Goal: Information Seeking & Learning: Learn about a topic

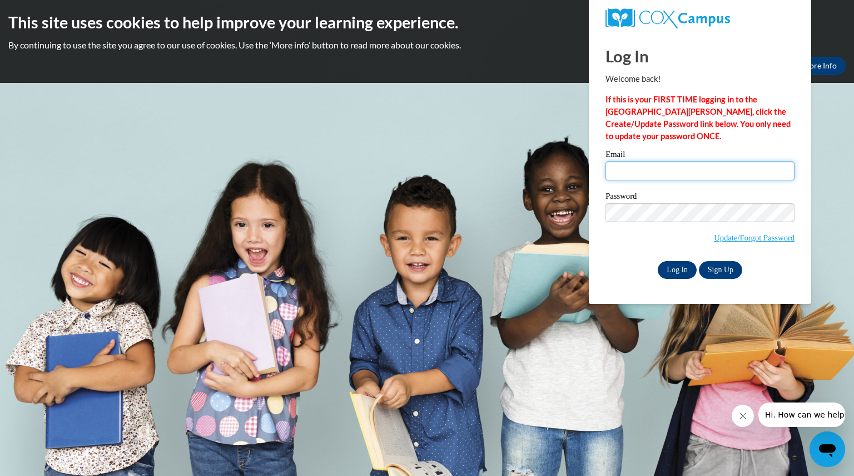
type input "hoernerheidi@aasd.k12.wi.us"
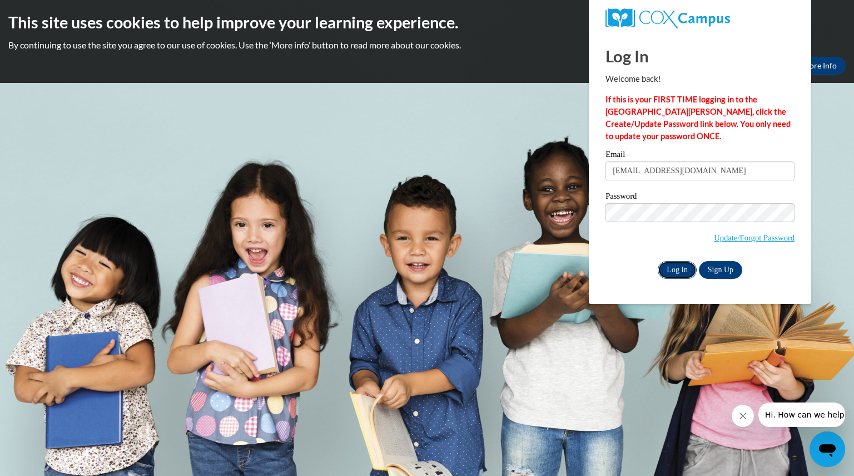
click at [665, 261] on input "Log In" at bounding box center [677, 270] width 39 height 18
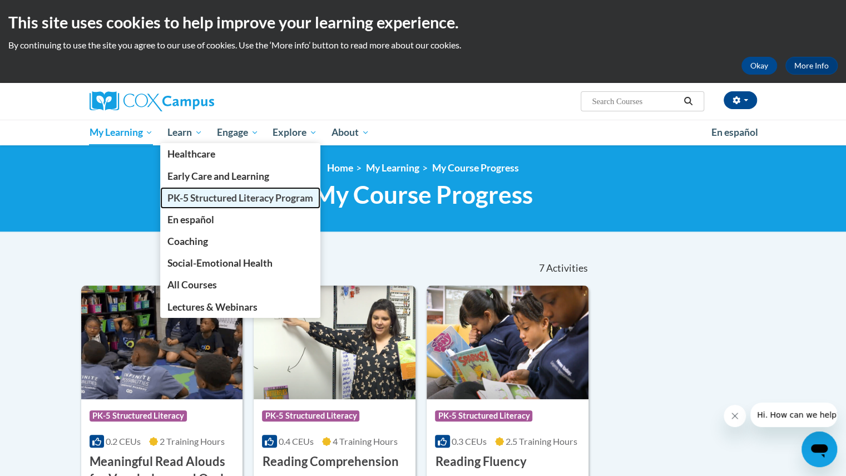
click at [203, 194] on span "PK-5 Structured Literacy Program" at bounding box center [240, 198] width 146 height 12
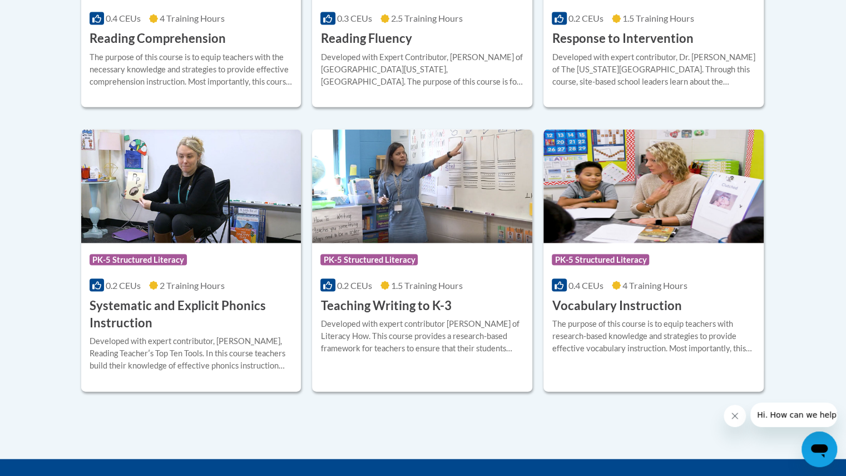
scroll to position [1224, 0]
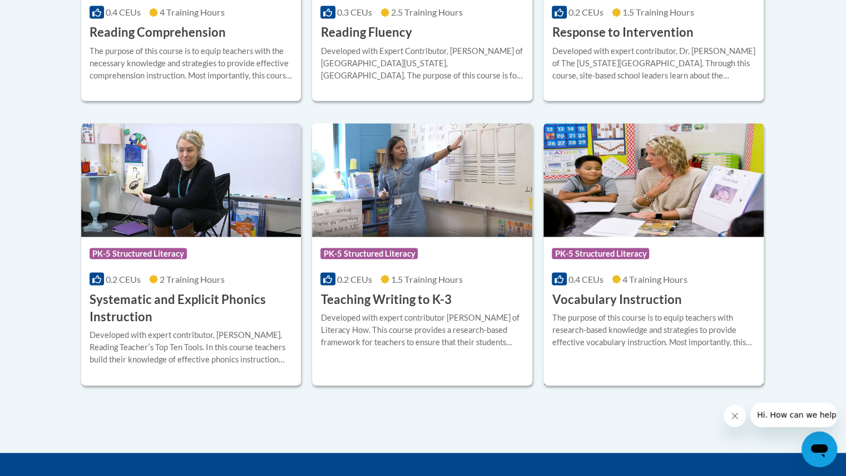
click at [598, 315] on div "The purpose of this course is to equip teachers with research-based knowledge a…" at bounding box center [654, 329] width 204 height 37
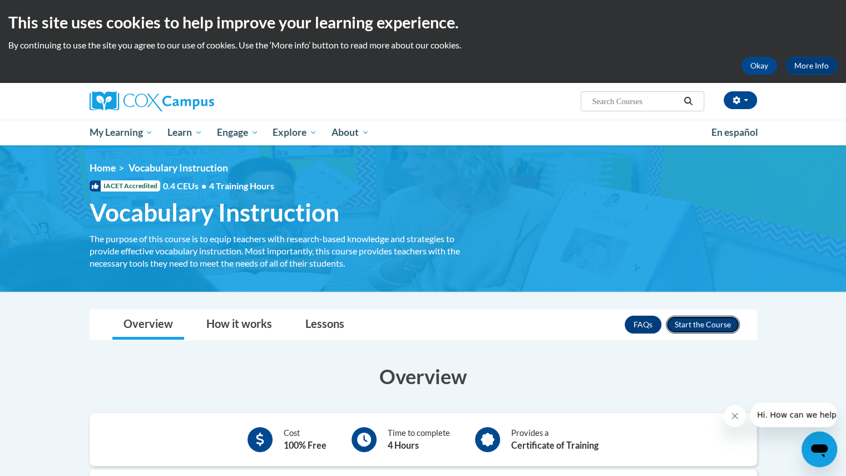
click at [721, 325] on button "Enroll" at bounding box center [703, 324] width 74 height 18
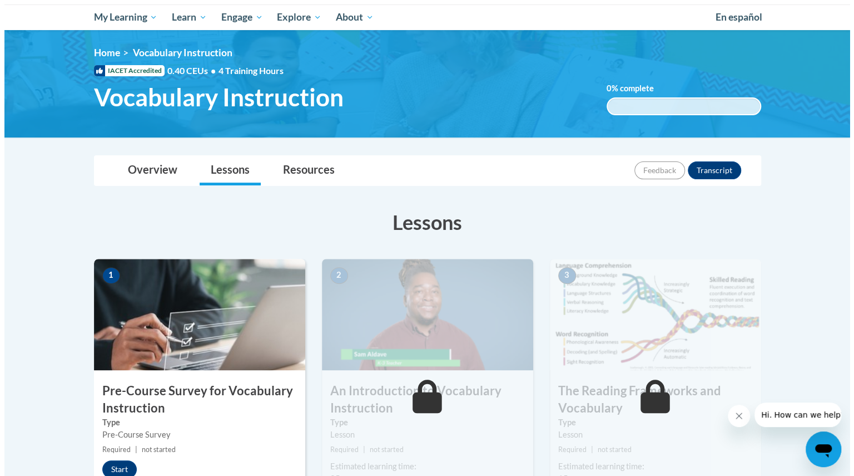
scroll to position [222, 0]
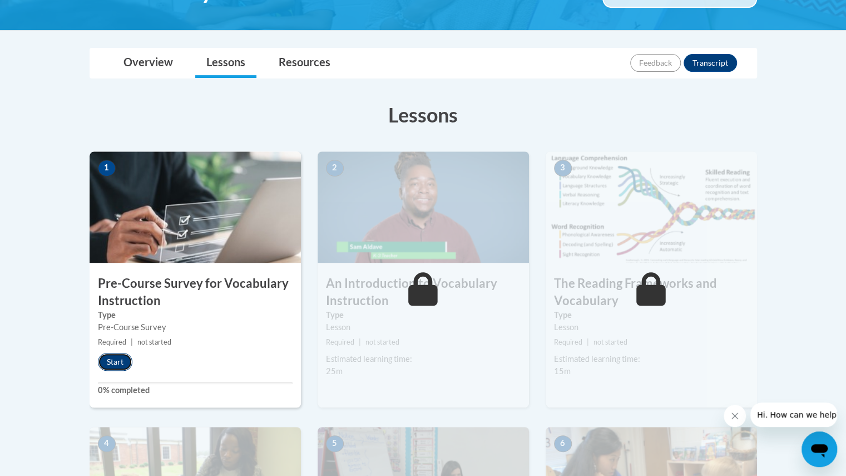
click at [106, 355] on button "Start" at bounding box center [115, 362] width 34 height 18
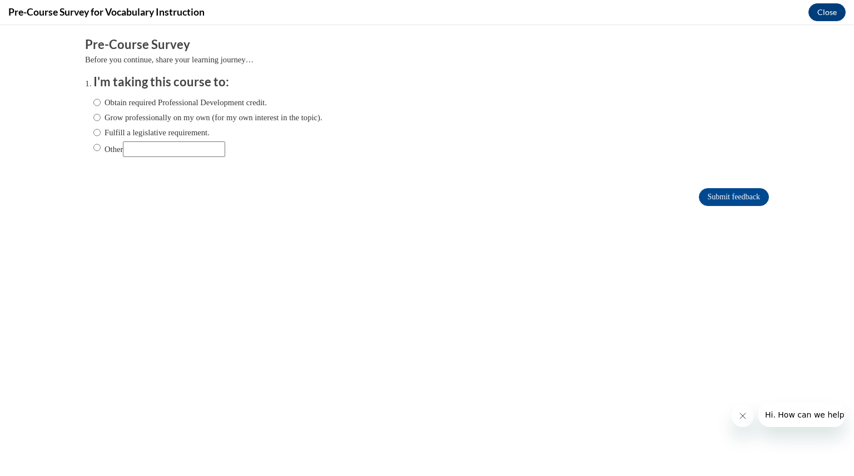
scroll to position [0, 0]
click at [93, 103] on input "Obtain required Professional Development credit." at bounding box center [96, 102] width 7 height 12
radio input "true"
click at [722, 201] on input "Submit feedback" at bounding box center [734, 197] width 70 height 18
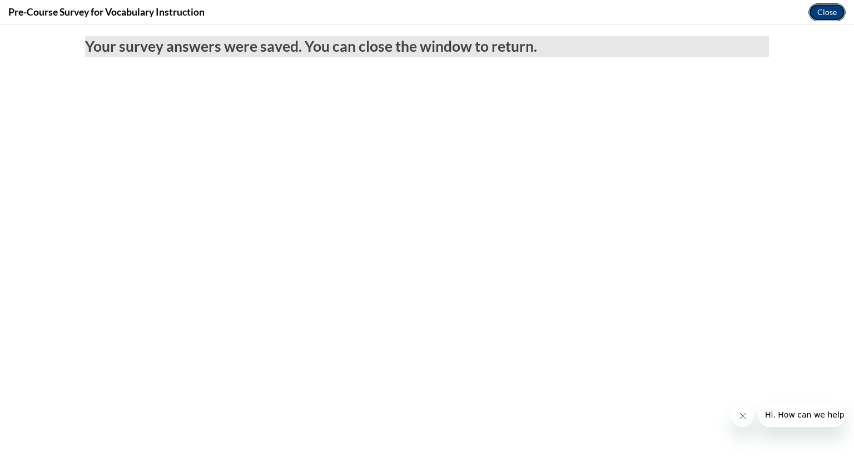
click at [840, 7] on button "Close" at bounding box center [827, 12] width 37 height 18
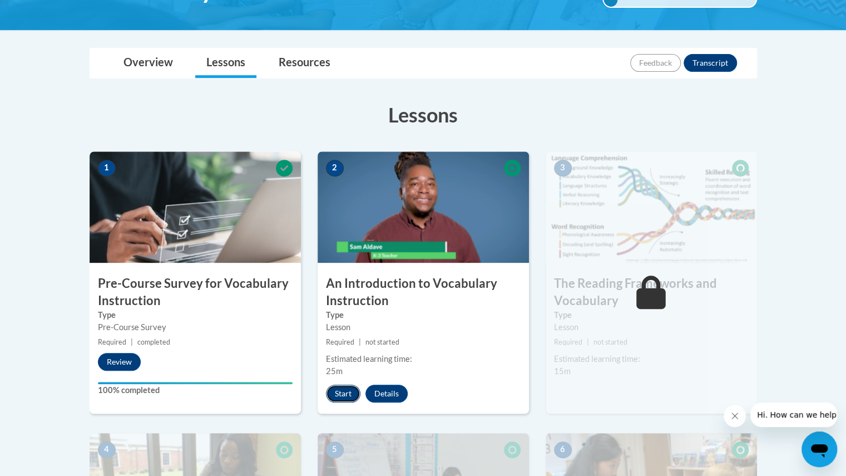
click at [340, 394] on button "Start" at bounding box center [343, 393] width 34 height 18
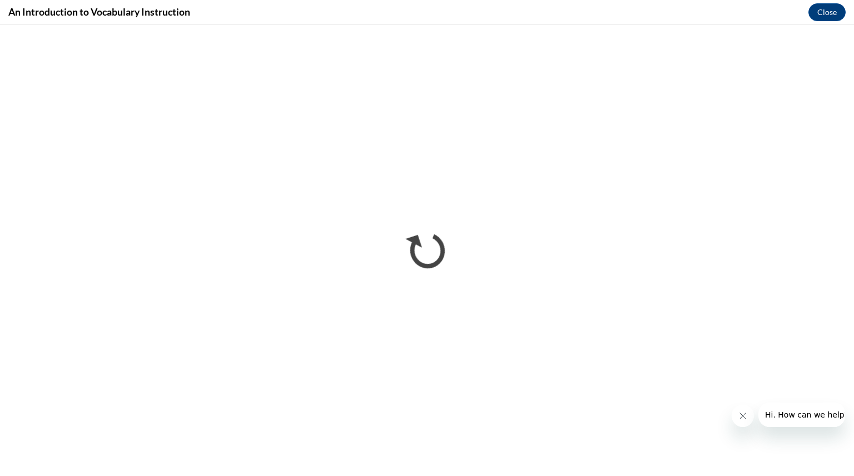
click at [738, 411] on icon "Close message from company" at bounding box center [742, 415] width 9 height 9
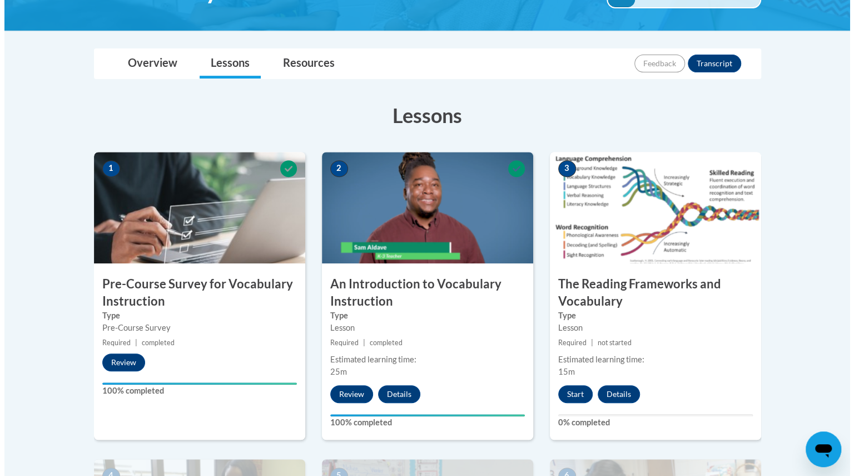
scroll to position [222, 0]
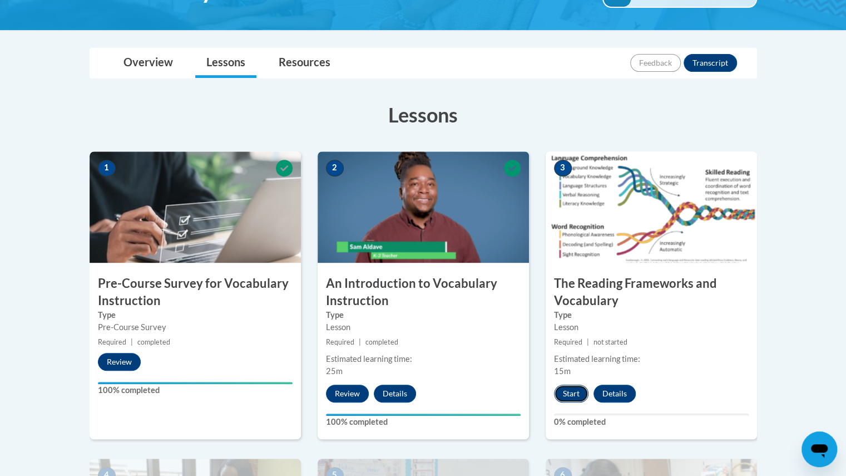
click at [565, 386] on button "Start" at bounding box center [571, 393] width 34 height 18
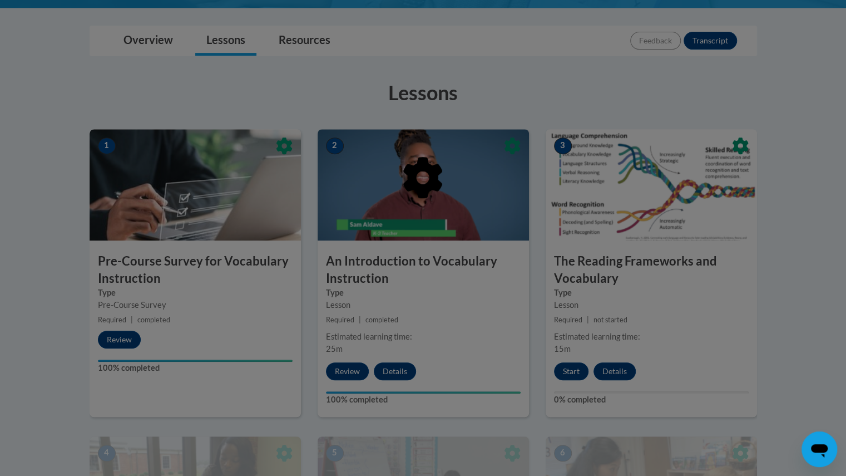
scroll to position [281, 0]
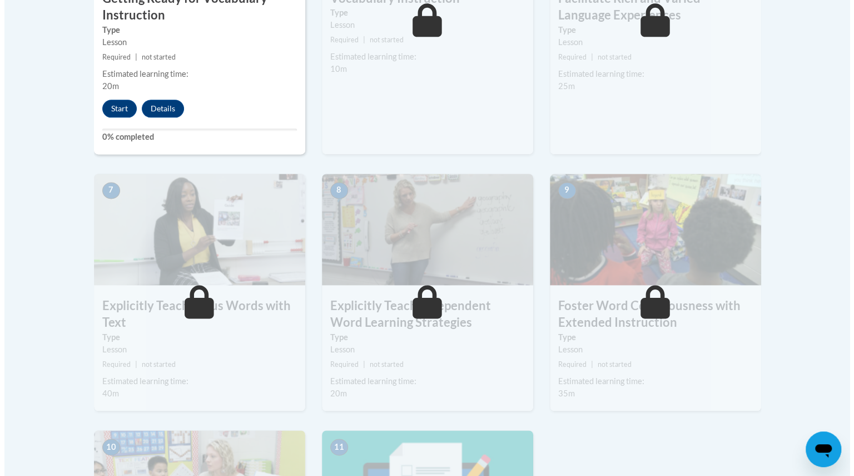
scroll to position [779, 0]
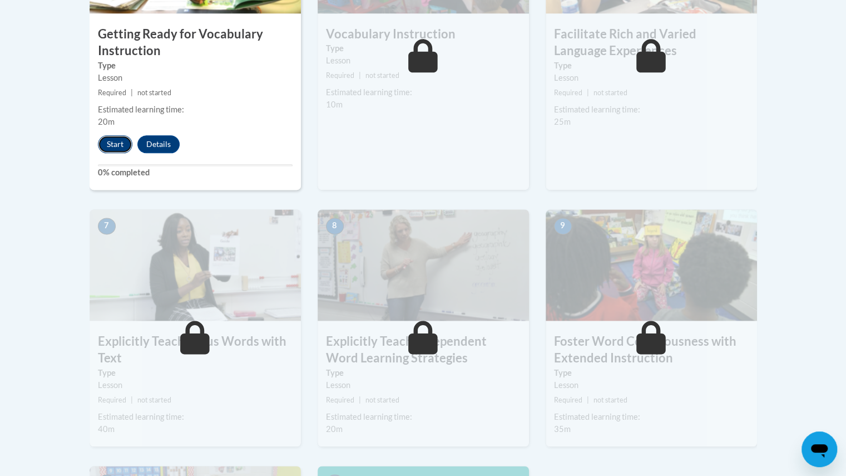
click at [113, 144] on button "Start" at bounding box center [115, 144] width 34 height 18
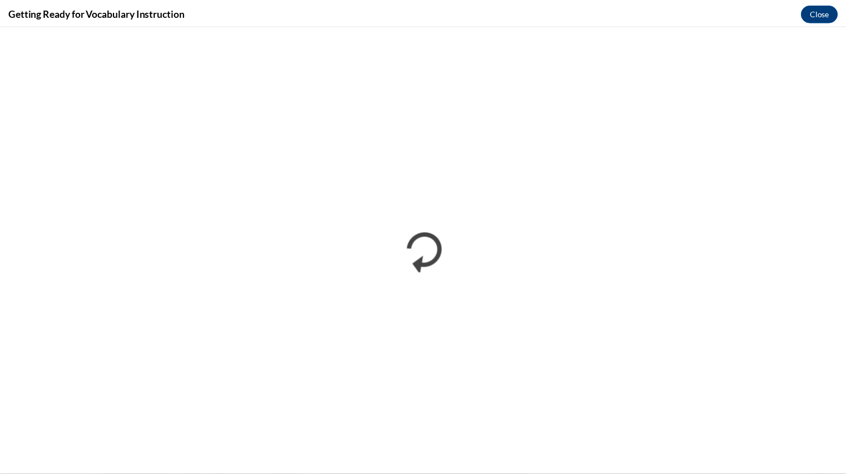
scroll to position [0, 0]
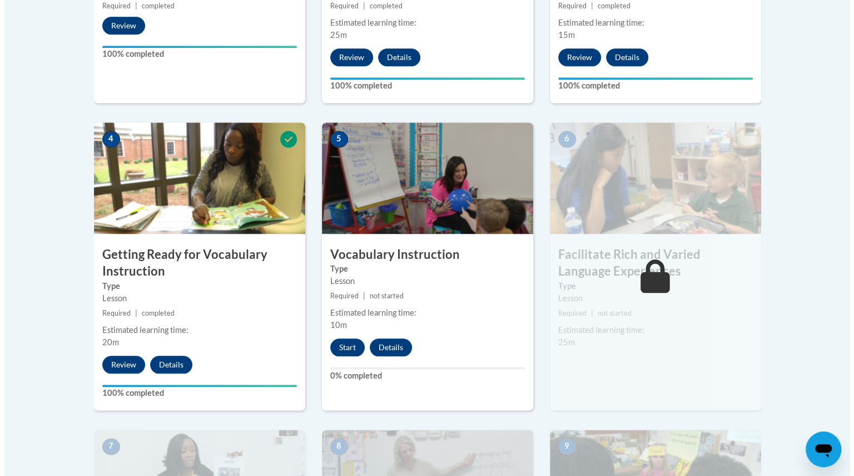
scroll to position [578, 0]
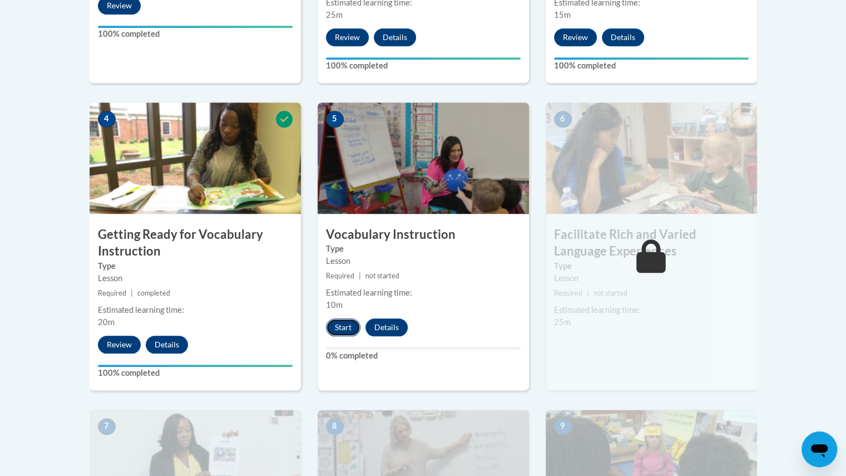
click at [344, 334] on button "Start" at bounding box center [343, 327] width 34 height 18
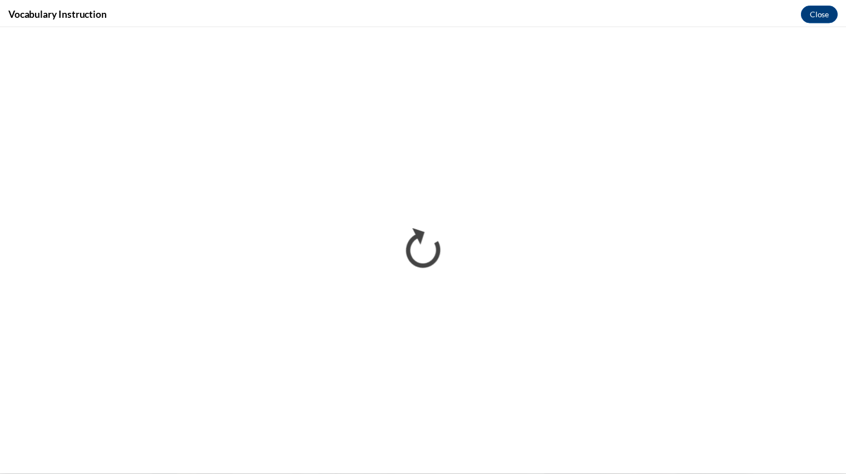
scroll to position [0, 0]
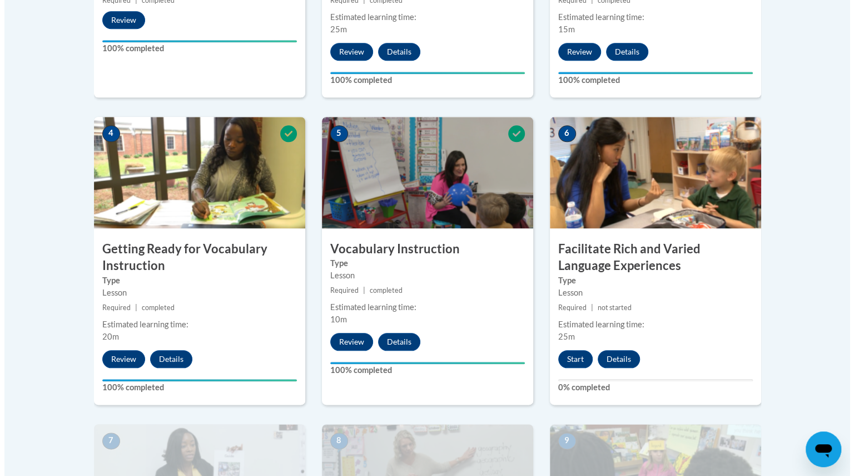
scroll to position [612, 0]
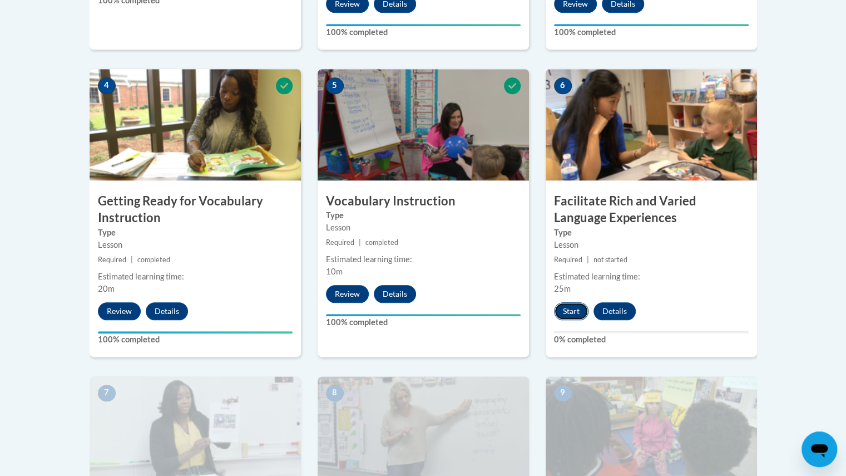
click at [583, 310] on button "Start" at bounding box center [571, 311] width 34 height 18
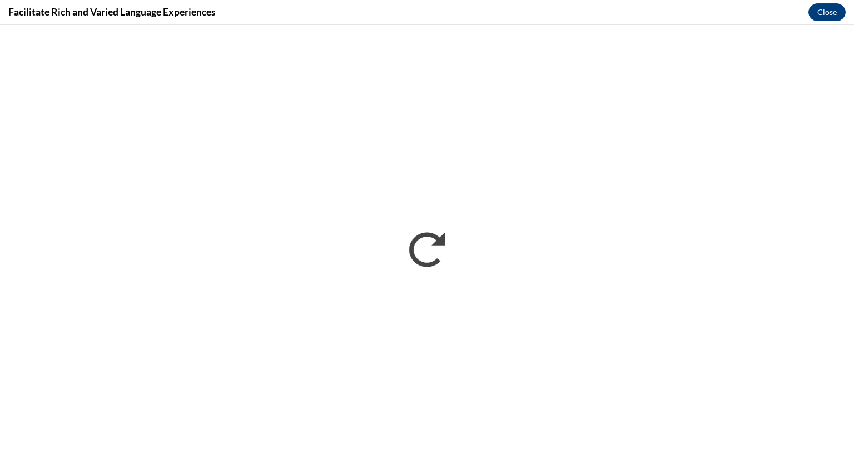
scroll to position [0, 0]
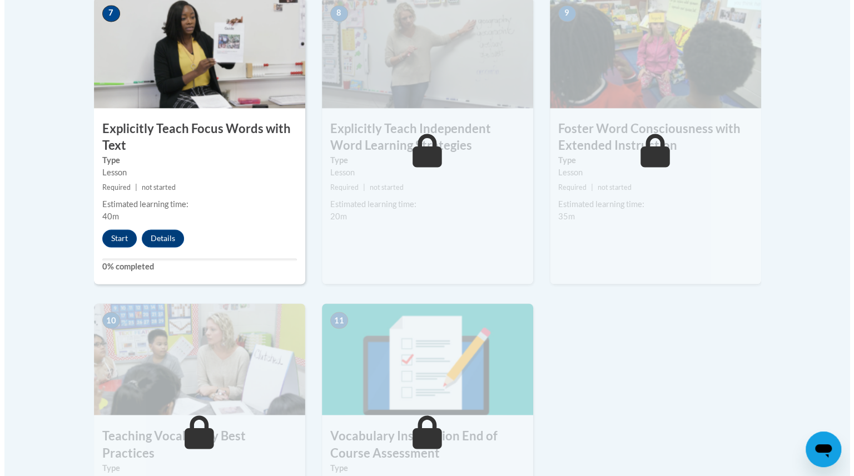
scroll to position [946, 0]
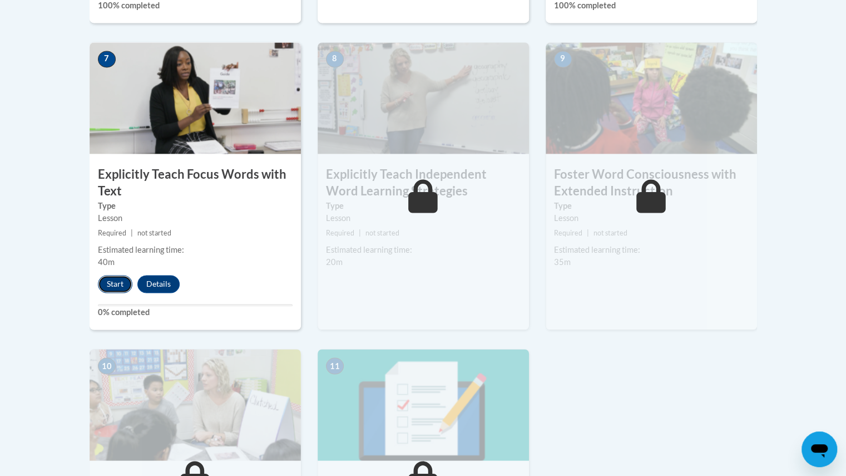
click at [116, 279] on button "Start" at bounding box center [115, 284] width 34 height 18
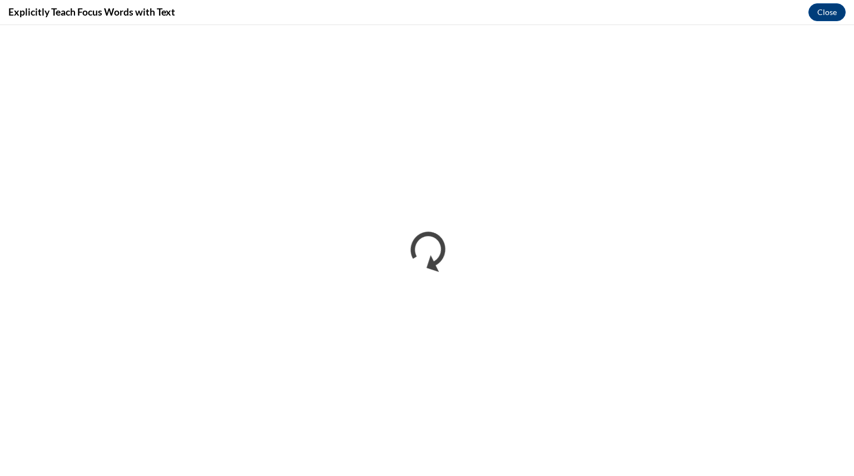
scroll to position [0, 0]
click at [845, 23] on div "Explicitly Teach Focus Words with Text Close" at bounding box center [427, 12] width 854 height 25
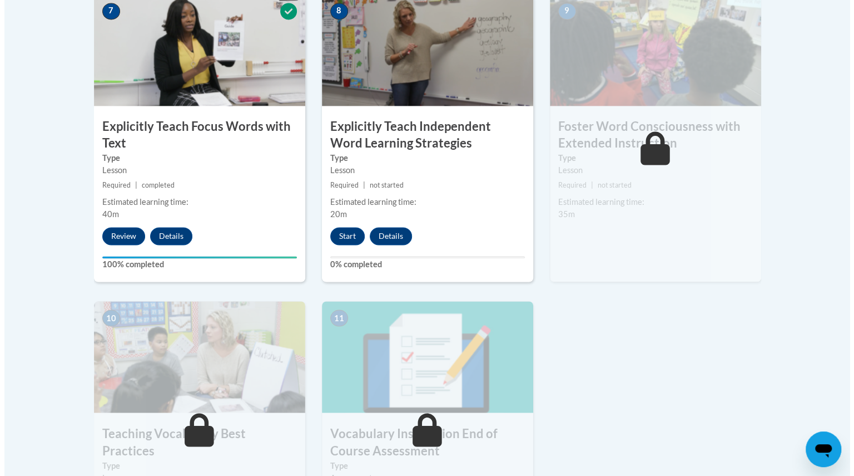
scroll to position [1001, 0]
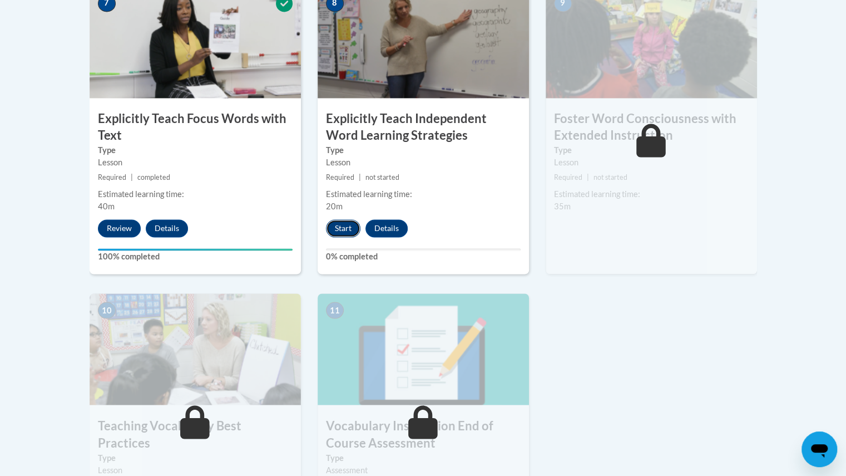
click at [339, 229] on button "Start" at bounding box center [343, 228] width 34 height 18
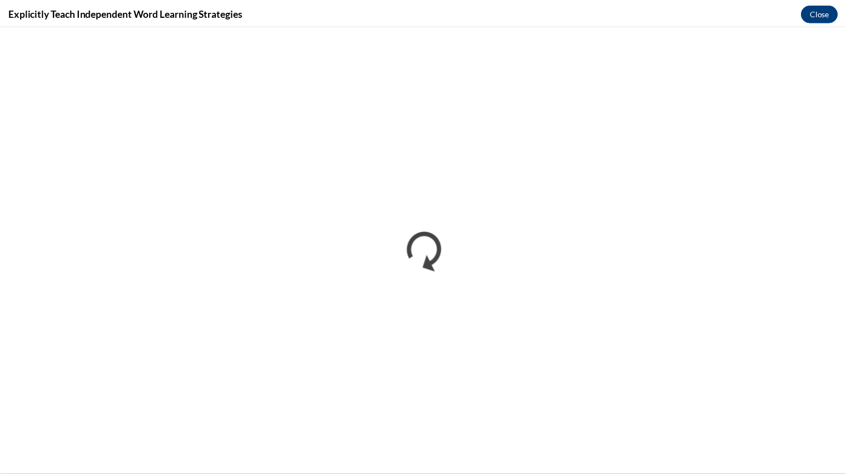
scroll to position [0, 0]
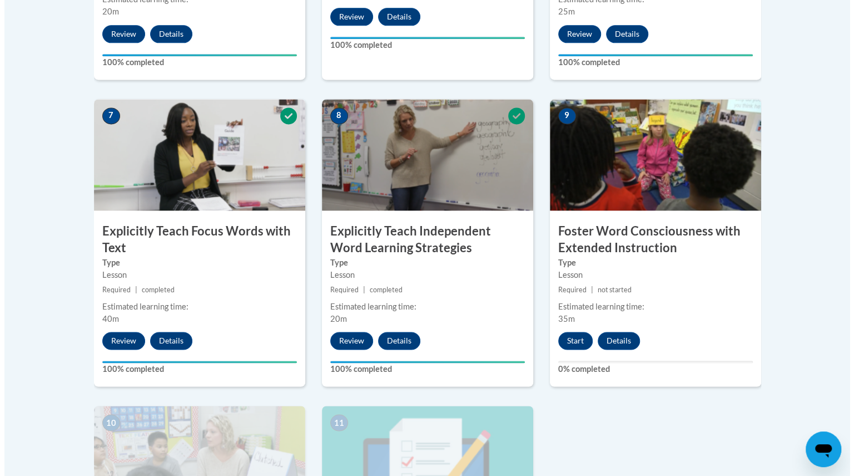
scroll to position [946, 0]
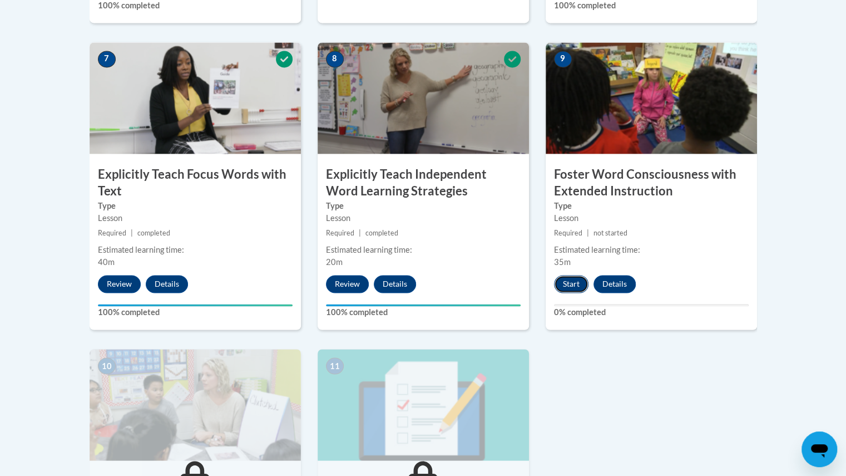
click at [576, 286] on button "Start" at bounding box center [571, 284] width 34 height 18
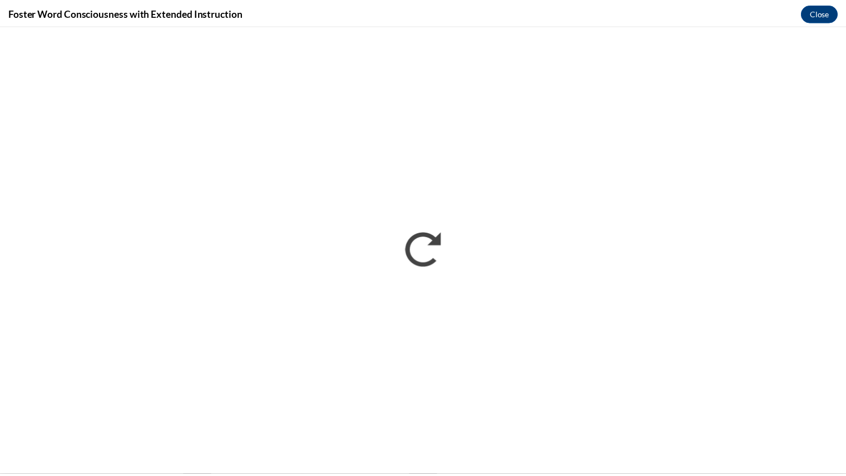
scroll to position [0, 0]
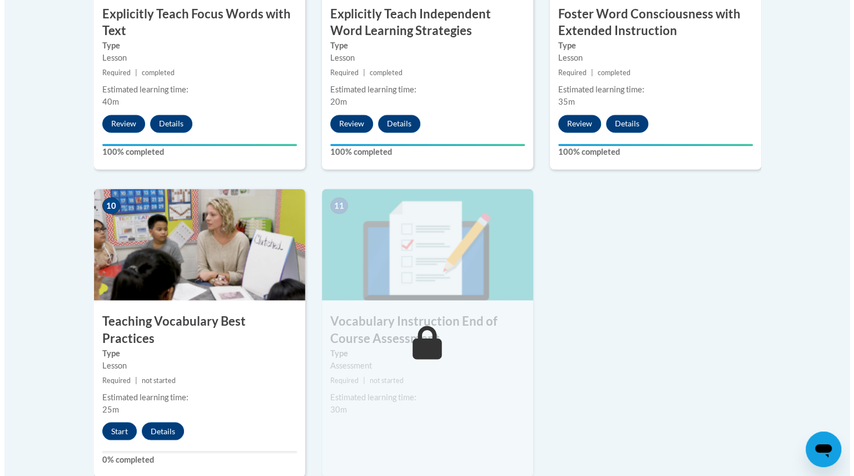
scroll to position [1246, 0]
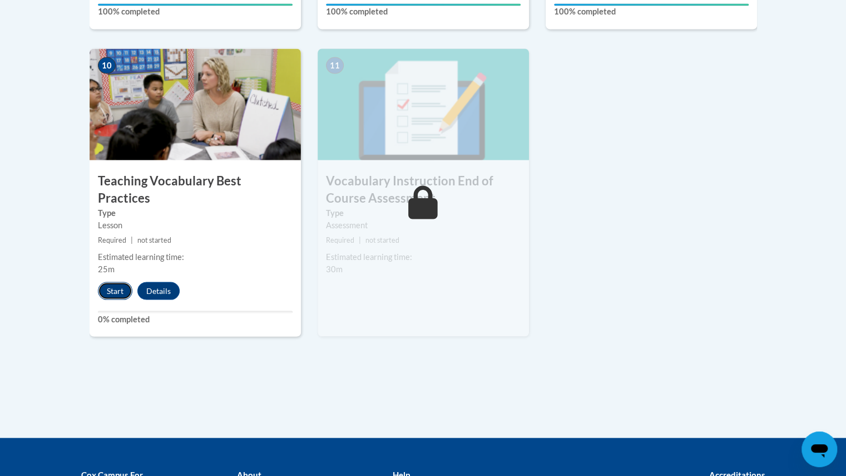
click at [118, 281] on button "Start" at bounding box center [115, 290] width 34 height 18
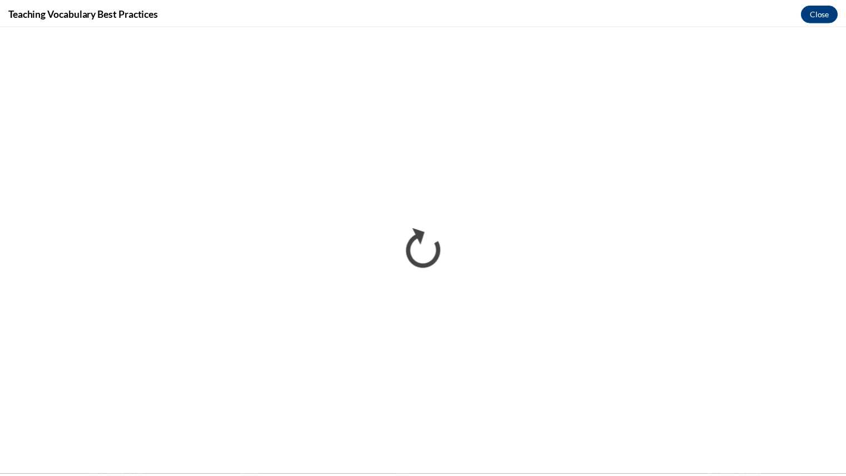
scroll to position [0, 0]
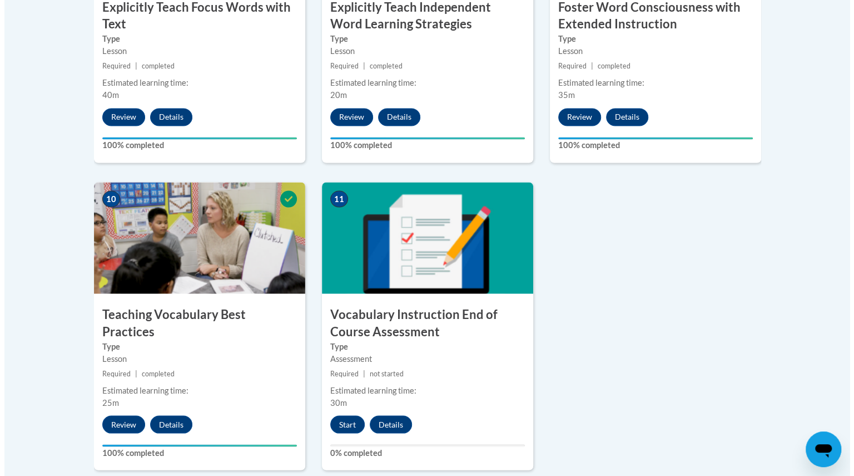
scroll to position [1279, 0]
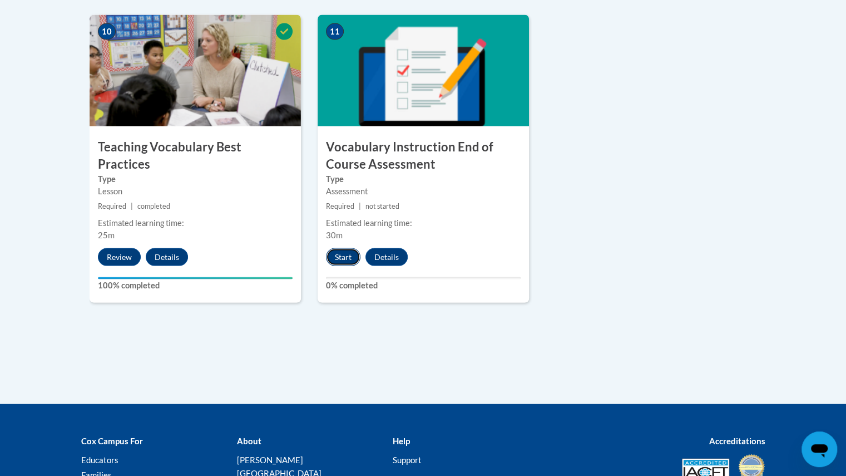
click at [343, 259] on button "Start" at bounding box center [343, 257] width 34 height 18
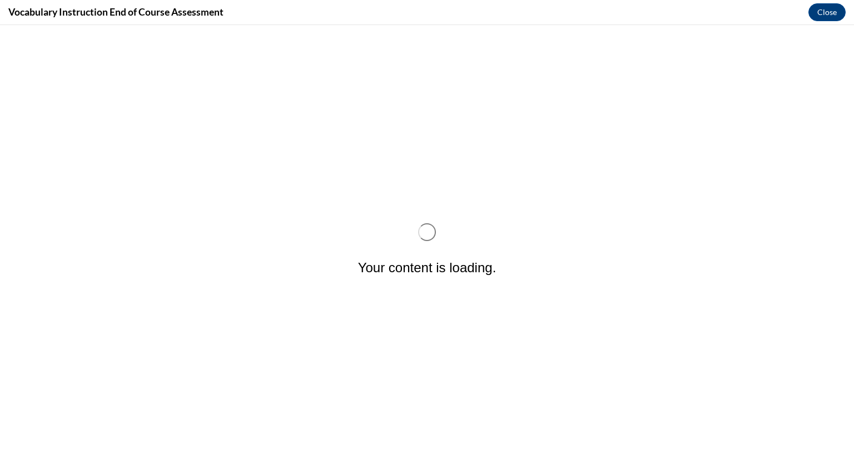
scroll to position [0, 0]
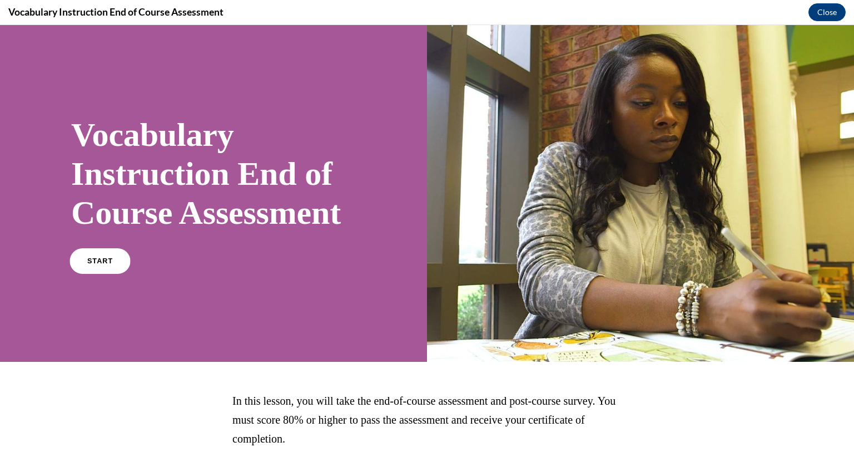
click at [97, 274] on link "START" at bounding box center [100, 261] width 61 height 26
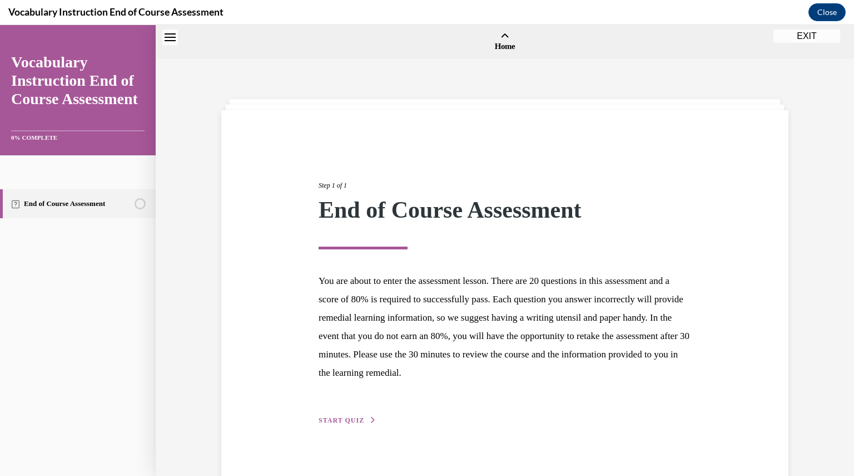
scroll to position [34, 0]
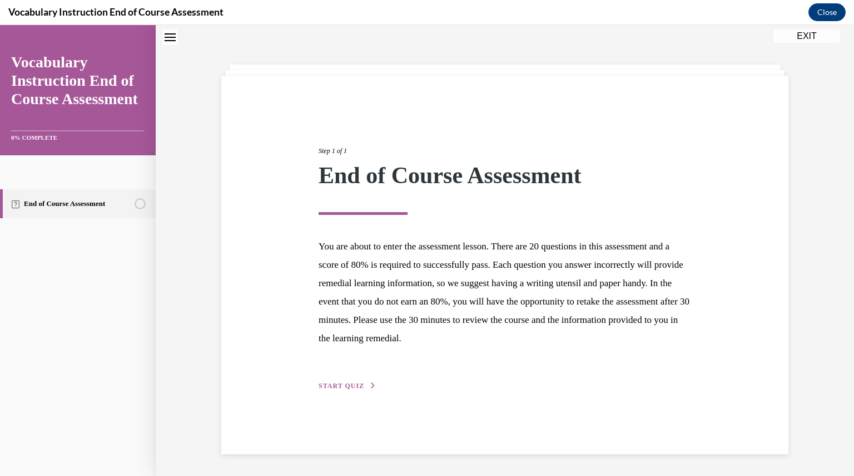
click at [329, 390] on button "START QUIZ" at bounding box center [348, 385] width 58 height 10
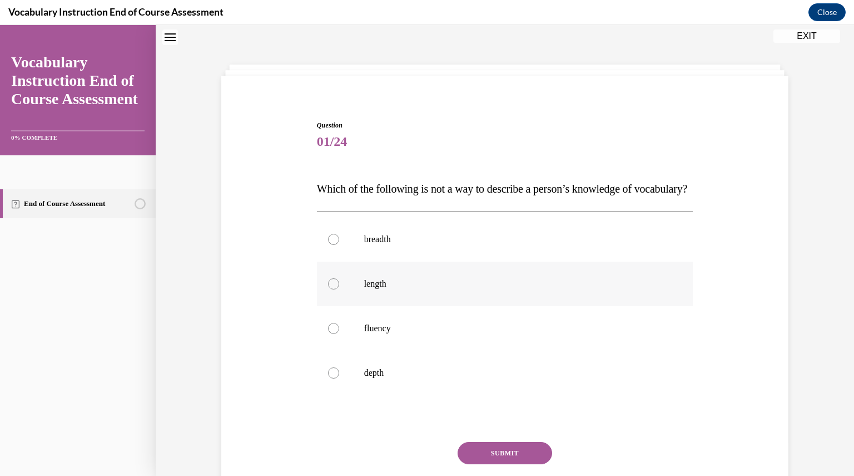
click at [328, 289] on div at bounding box center [333, 283] width 11 height 11
click at [328, 289] on input "length" at bounding box center [333, 283] width 11 height 11
radio input "true"
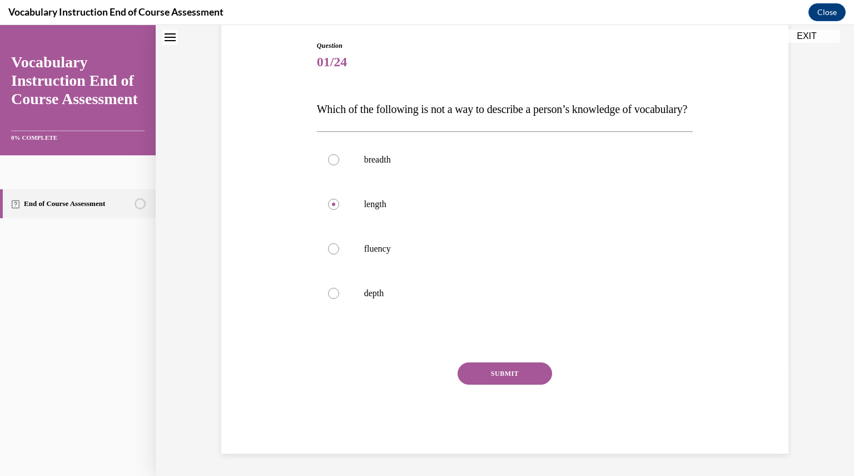
click at [487, 372] on button "SUBMIT" at bounding box center [505, 373] width 95 height 22
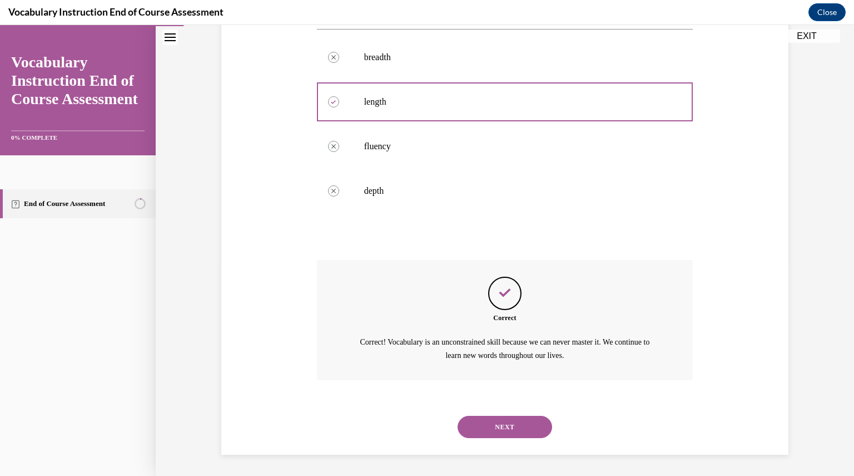
scroll to position [239, 0]
click at [521, 432] on button "NEXT" at bounding box center [505, 425] width 95 height 22
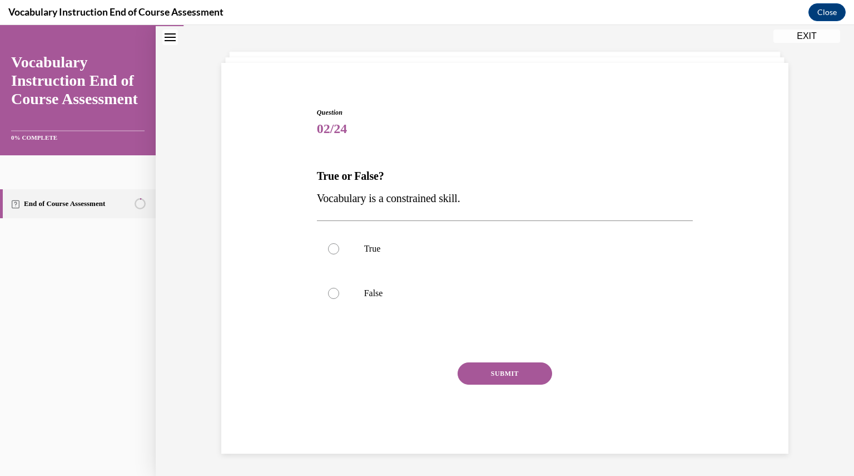
scroll to position [47, 0]
click at [328, 295] on div at bounding box center [333, 293] width 11 height 11
click at [328, 295] on input "False" at bounding box center [333, 293] width 11 height 11
radio input "true"
click at [501, 377] on button "SUBMIT" at bounding box center [505, 374] width 95 height 22
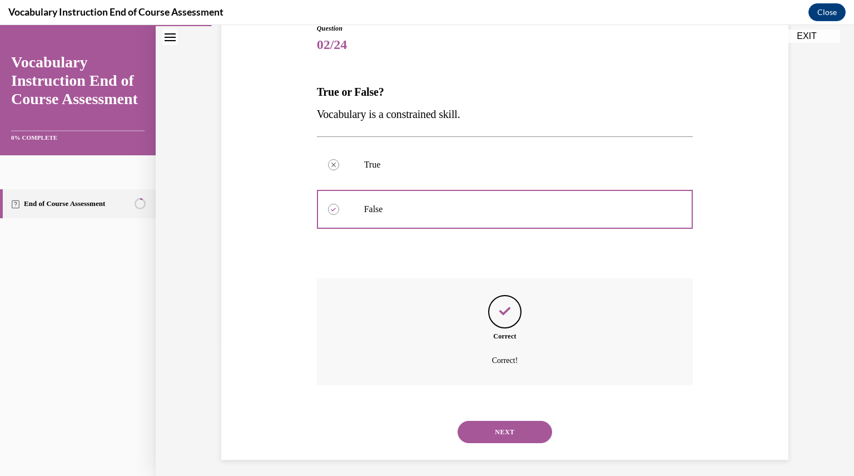
scroll to position [137, 0]
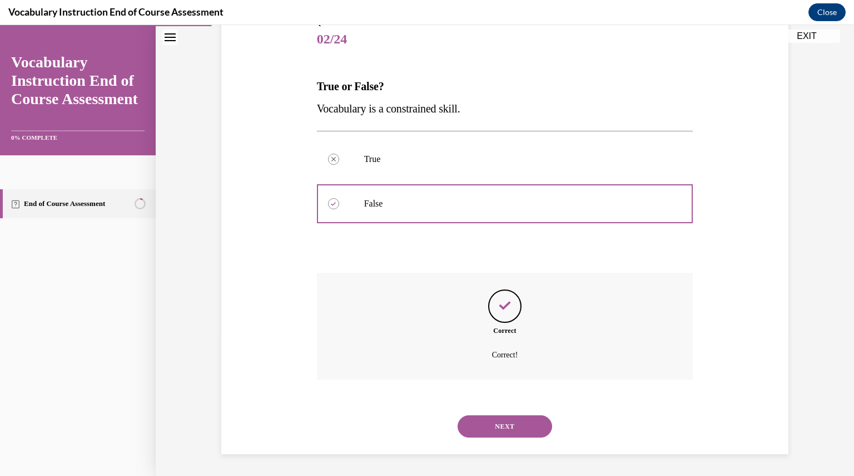
click at [498, 420] on button "NEXT" at bounding box center [505, 426] width 95 height 22
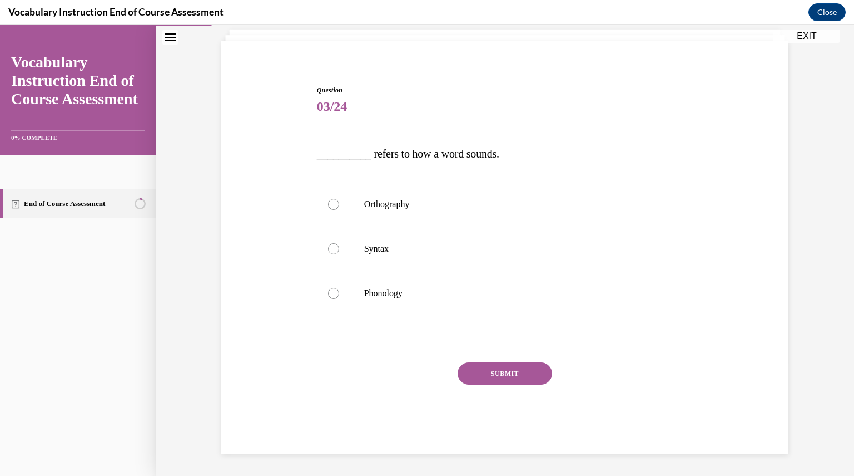
scroll to position [69, 0]
click at [329, 290] on div at bounding box center [333, 293] width 11 height 11
click at [329, 290] on input "Phonology" at bounding box center [333, 293] width 11 height 11
radio input "true"
click at [482, 366] on button "SUBMIT" at bounding box center [505, 374] width 95 height 22
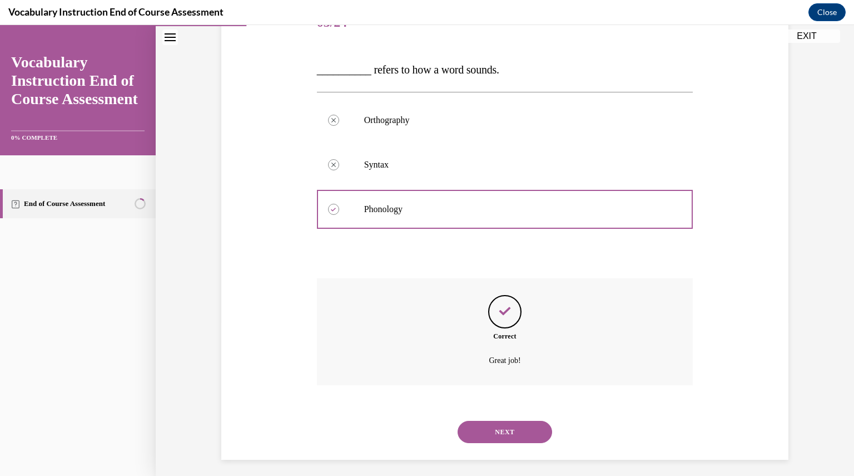
scroll to position [159, 0]
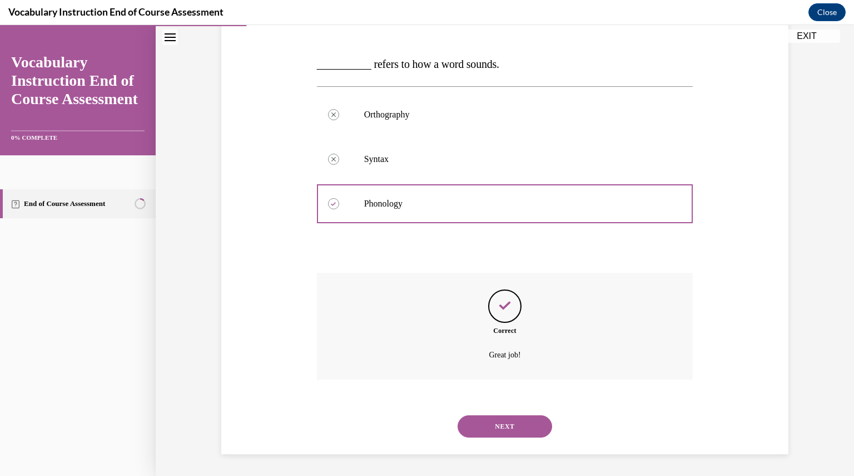
click at [491, 425] on button "NEXT" at bounding box center [505, 426] width 95 height 22
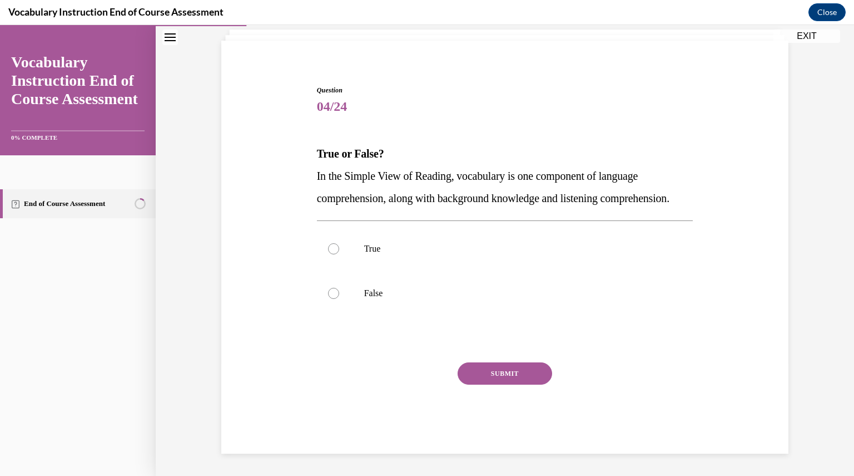
scroll to position [91, 0]
click at [334, 250] on div at bounding box center [333, 248] width 11 height 11
click at [334, 250] on input "True" at bounding box center [333, 248] width 11 height 11
radio input "true"
click at [531, 370] on button "SUBMIT" at bounding box center [505, 373] width 95 height 22
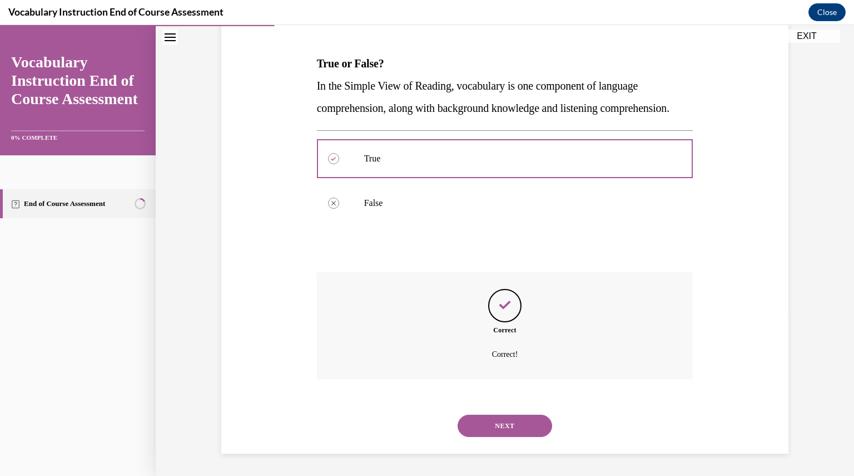
scroll to position [181, 0]
click at [512, 429] on button "NEXT" at bounding box center [505, 425] width 95 height 22
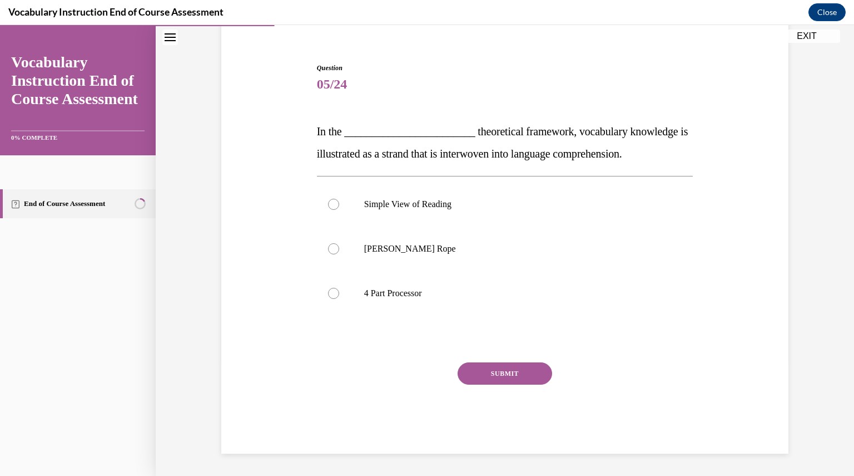
scroll to position [91, 0]
click at [328, 246] on div at bounding box center [333, 249] width 11 height 11
click at [328, 246] on input "[PERSON_NAME] Rope" at bounding box center [333, 249] width 11 height 11
radio input "true"
click at [504, 368] on button "SUBMIT" at bounding box center [505, 374] width 95 height 22
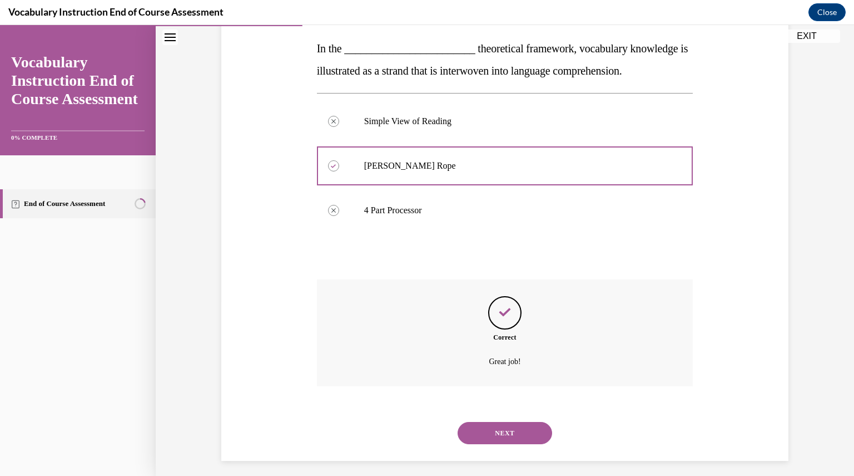
scroll to position [181, 0]
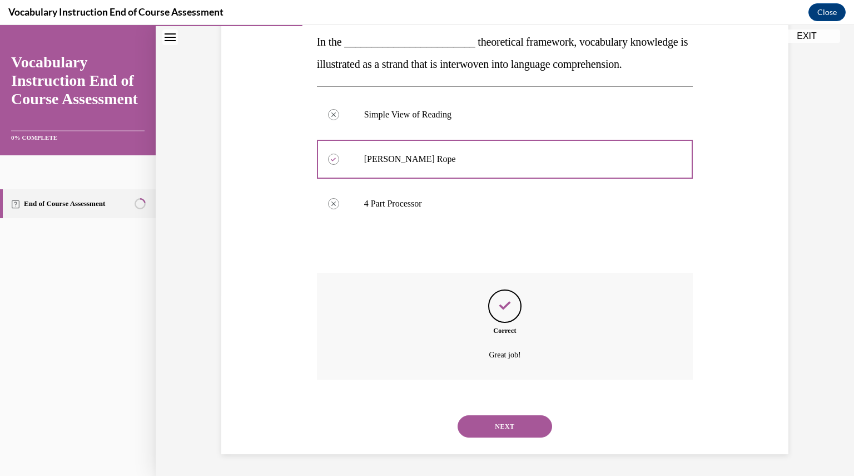
click at [518, 424] on button "NEXT" at bounding box center [505, 426] width 95 height 22
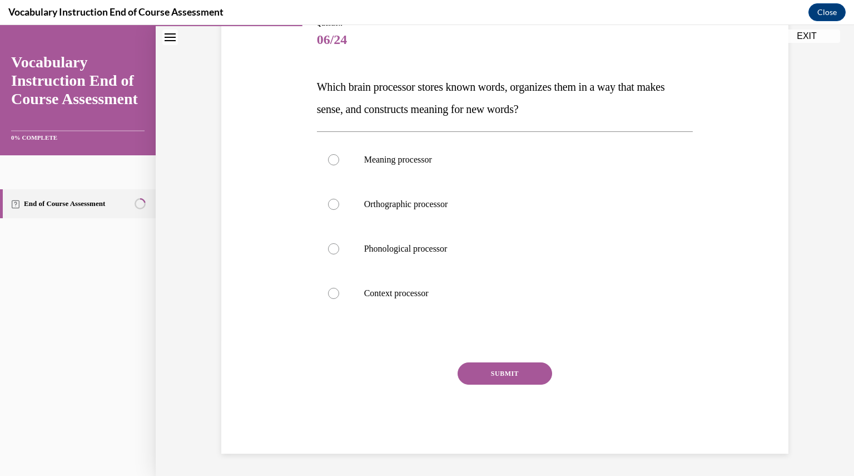
scroll to position [124, 0]
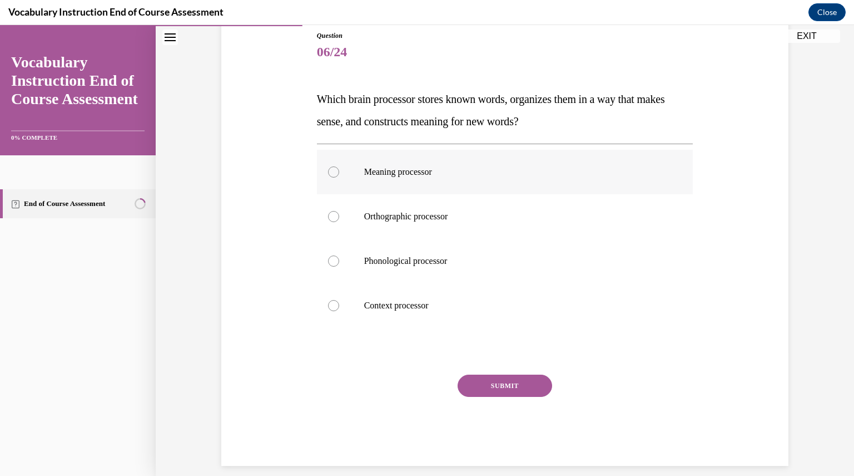
click at [329, 172] on div at bounding box center [333, 171] width 11 height 11
click at [329, 172] on input "Meaning processor" at bounding box center [333, 171] width 11 height 11
radio input "true"
click at [505, 385] on button "SUBMIT" at bounding box center [505, 385] width 95 height 22
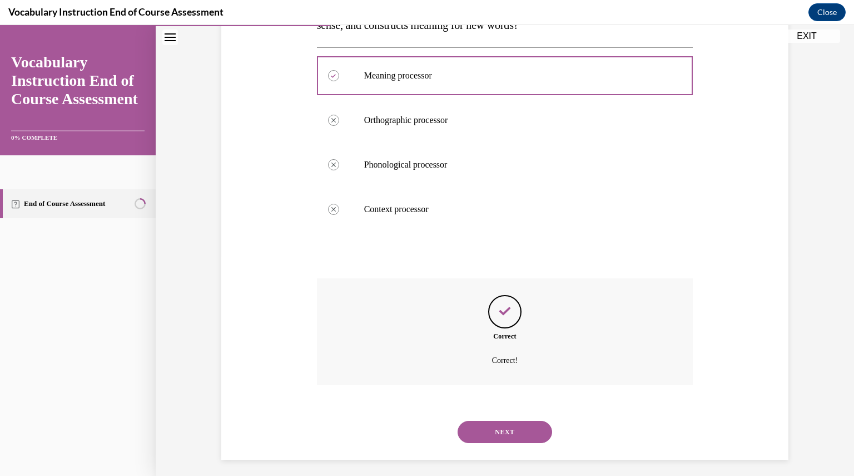
scroll to position [226, 0]
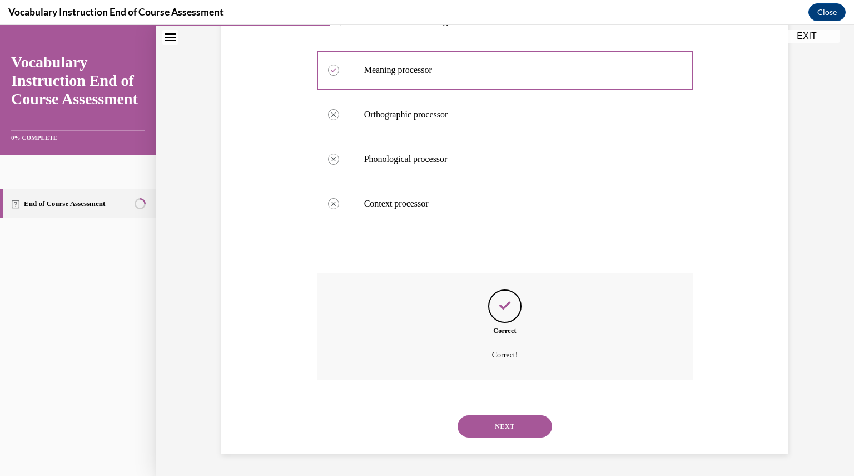
click at [499, 429] on button "NEXT" at bounding box center [505, 426] width 95 height 22
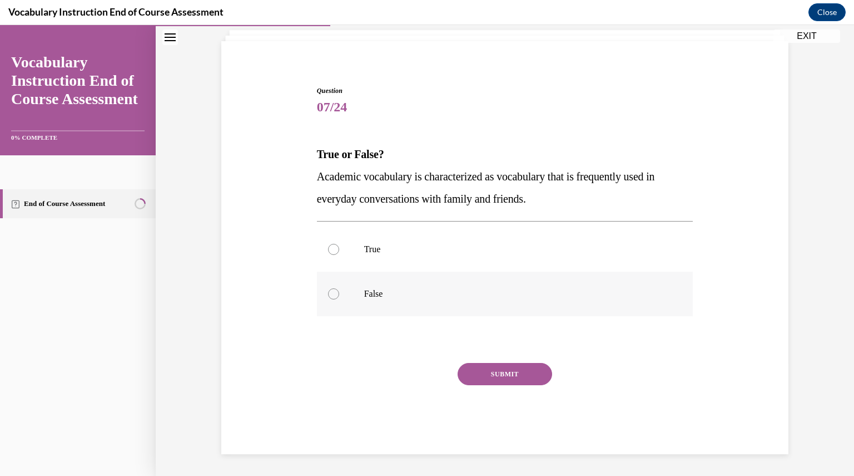
click at [328, 293] on div at bounding box center [333, 293] width 11 height 11
click at [328, 293] on input "False" at bounding box center [333, 293] width 11 height 11
radio input "true"
click at [470, 379] on button "SUBMIT" at bounding box center [505, 374] width 95 height 22
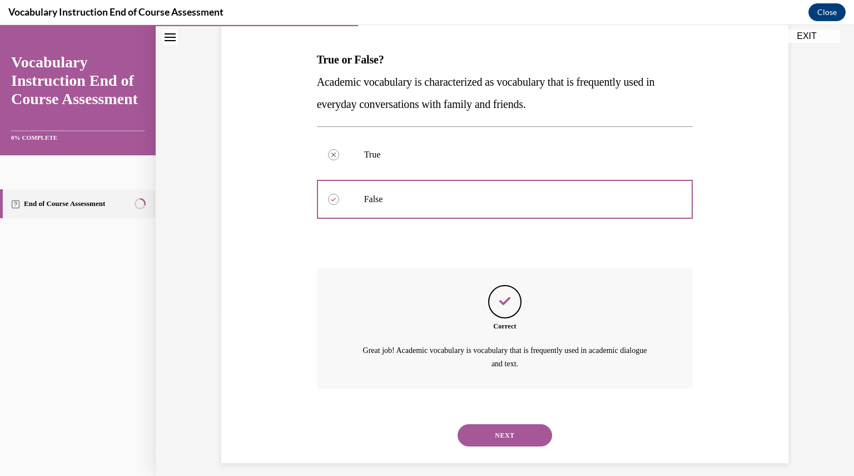
scroll to position [172, 0]
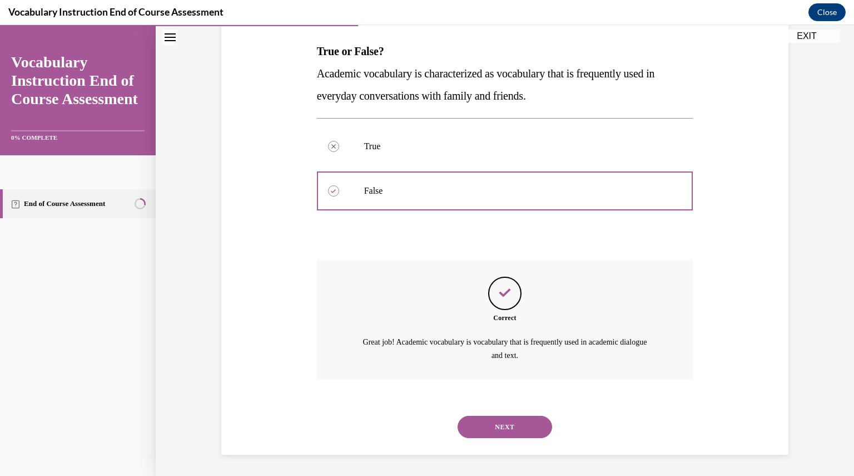
click at [502, 429] on button "NEXT" at bounding box center [505, 426] width 95 height 22
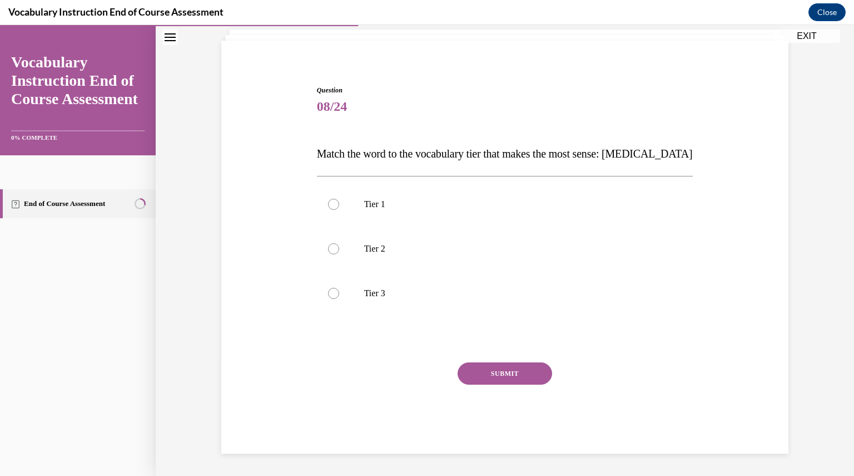
scroll to position [69, 0]
click at [328, 204] on div at bounding box center [333, 204] width 11 height 11
click at [328, 204] on input "Tier 1" at bounding box center [333, 204] width 11 height 11
radio input "true"
click at [493, 374] on button "SUBMIT" at bounding box center [505, 374] width 95 height 22
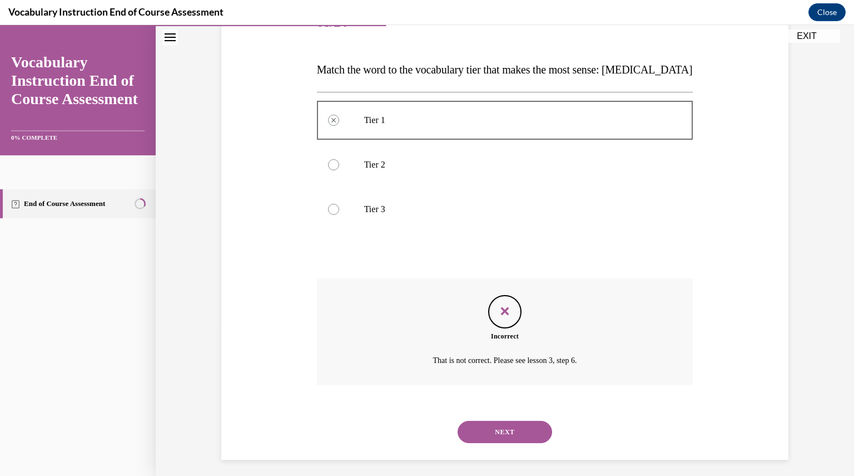
scroll to position [159, 0]
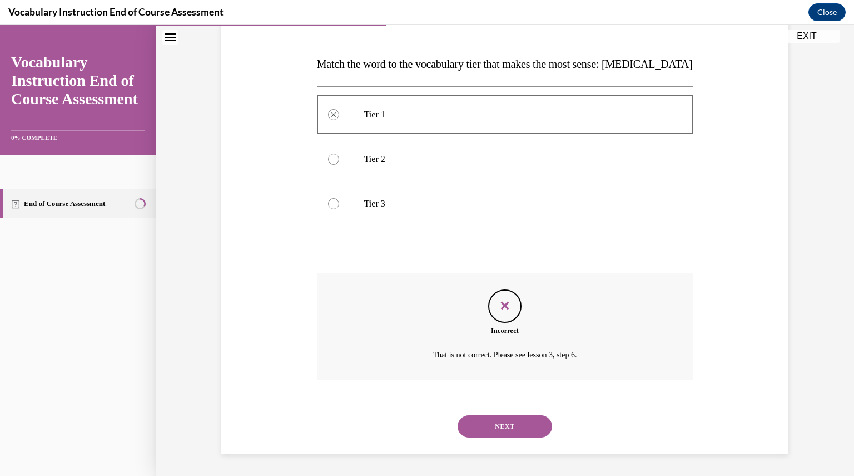
click at [493, 427] on button "NEXT" at bounding box center [505, 426] width 95 height 22
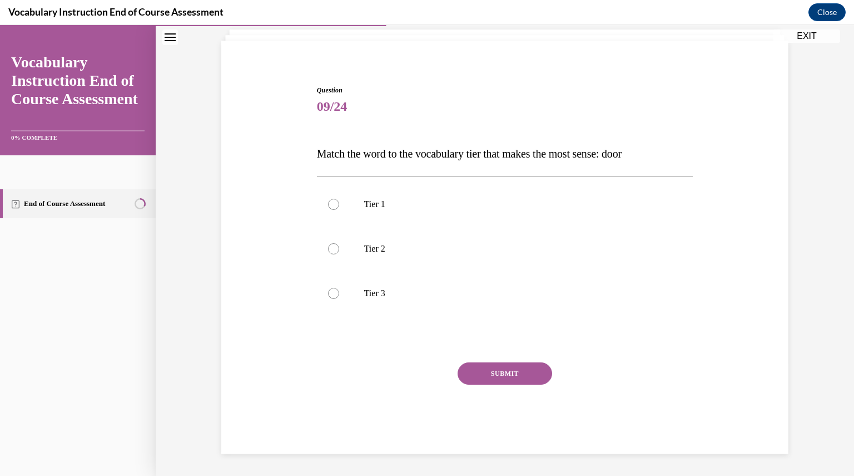
scroll to position [69, 0]
click at [329, 204] on div at bounding box center [333, 204] width 11 height 11
click at [329, 204] on input "Tier 1" at bounding box center [333, 204] width 11 height 11
radio input "true"
click at [495, 373] on button "SUBMIT" at bounding box center [505, 374] width 95 height 22
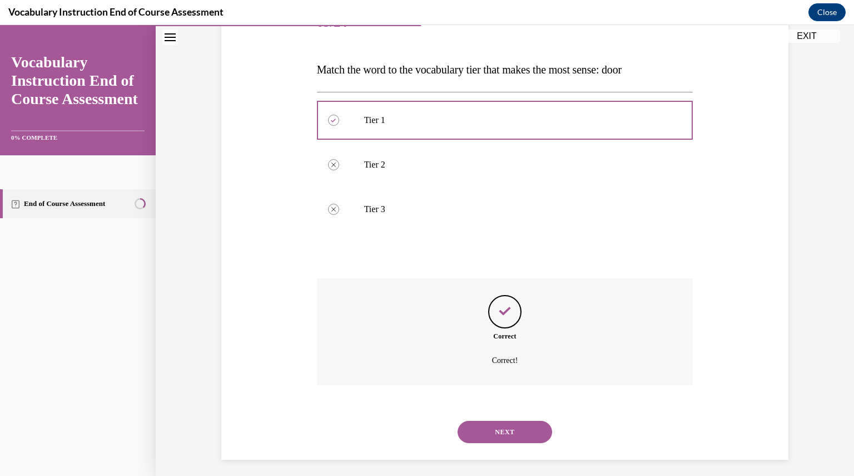
scroll to position [159, 0]
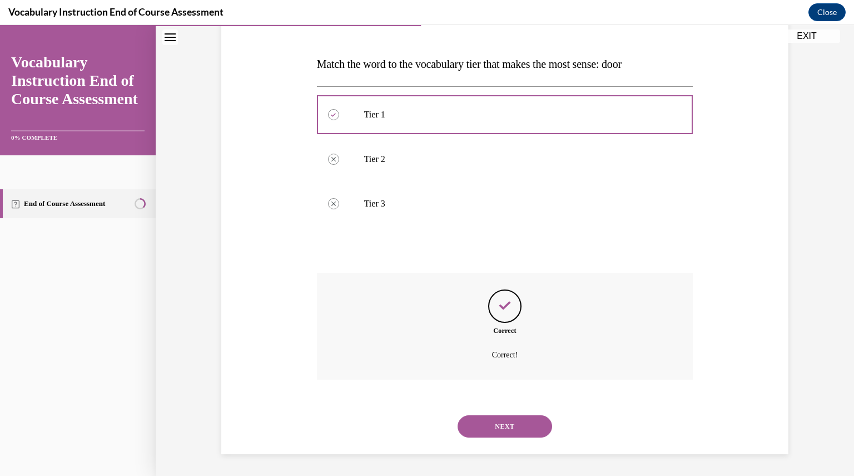
click at [522, 425] on button "NEXT" at bounding box center [505, 426] width 95 height 22
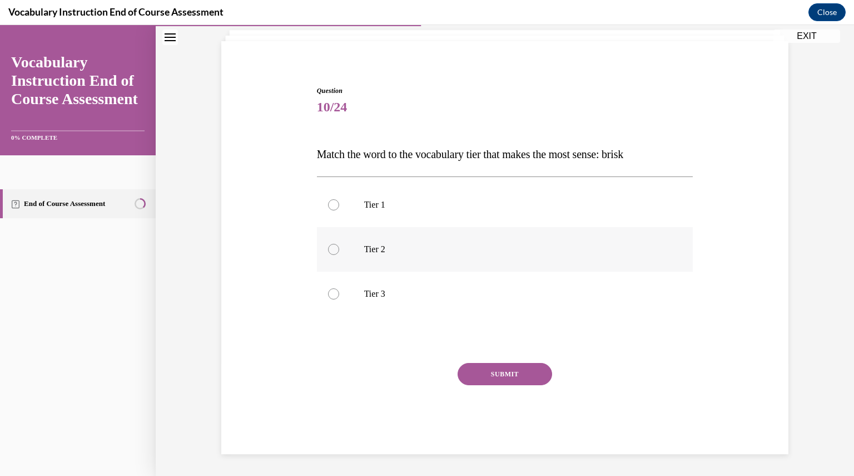
click at [329, 246] on div at bounding box center [333, 249] width 11 height 11
click at [329, 246] on input "Tier 2" at bounding box center [333, 249] width 11 height 11
radio input "true"
click at [491, 375] on button "SUBMIT" at bounding box center [505, 374] width 95 height 22
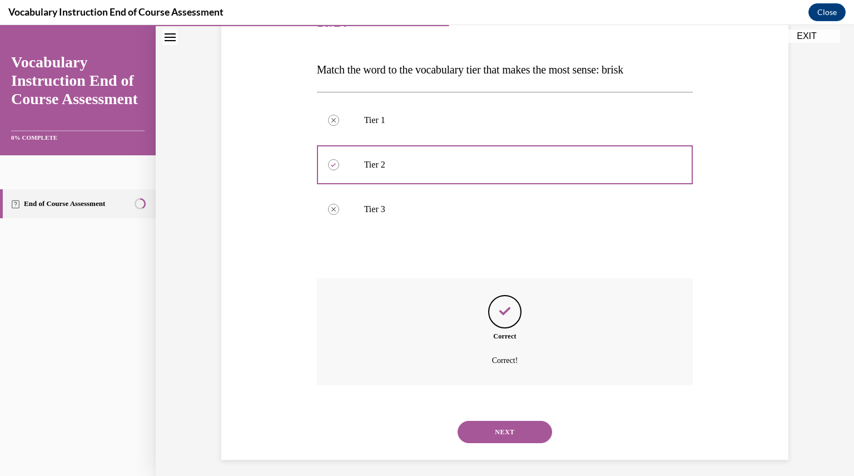
scroll to position [159, 0]
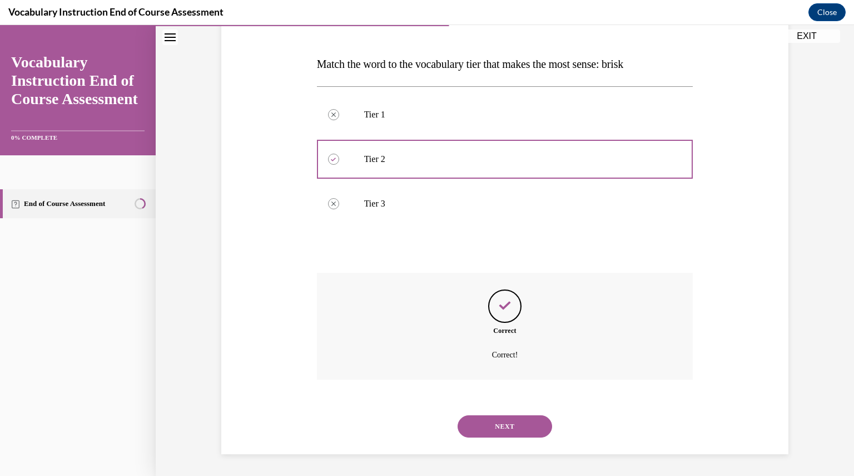
click at [511, 423] on button "NEXT" at bounding box center [505, 426] width 95 height 22
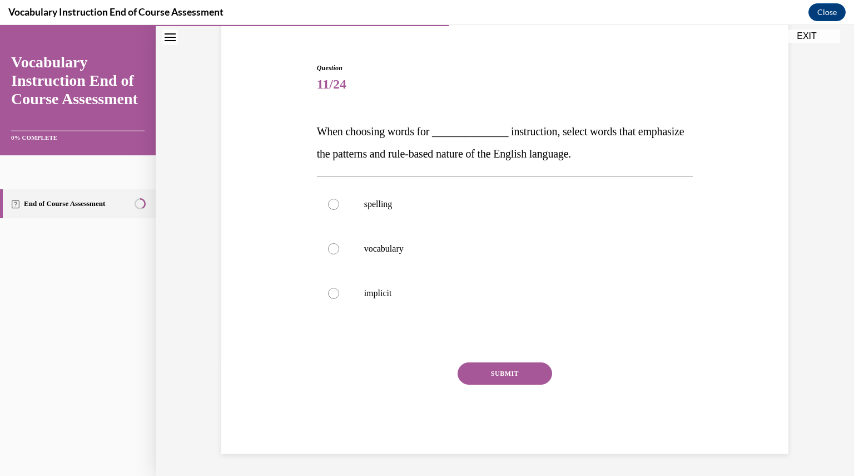
scroll to position [91, 0]
click at [329, 204] on div at bounding box center [333, 204] width 11 height 11
click at [329, 204] on input "spelling" at bounding box center [333, 204] width 11 height 11
radio input "true"
click at [498, 370] on button "SUBMIT" at bounding box center [505, 374] width 95 height 22
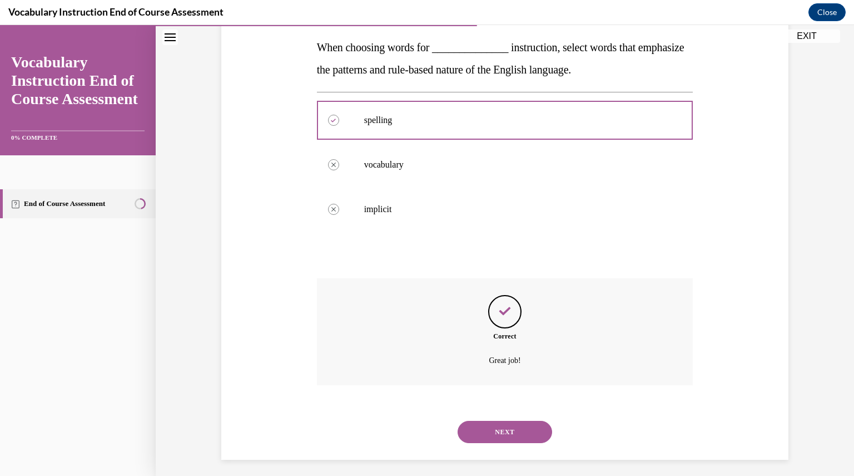
scroll to position [181, 0]
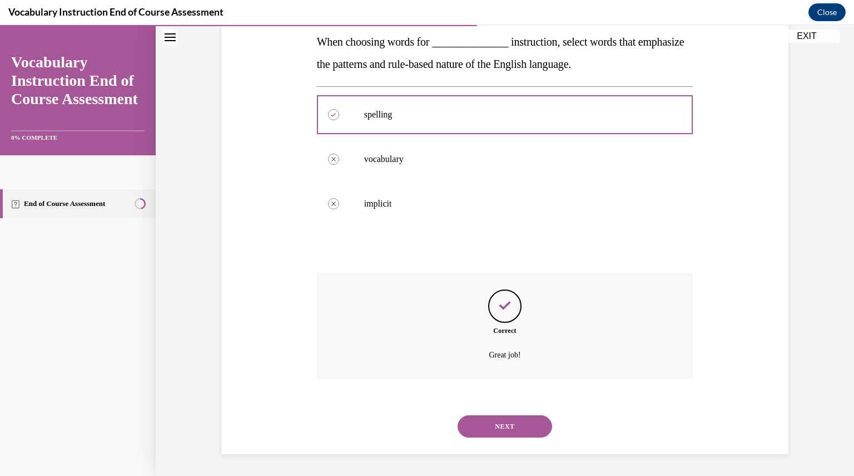
click at [497, 427] on button "NEXT" at bounding box center [505, 426] width 95 height 22
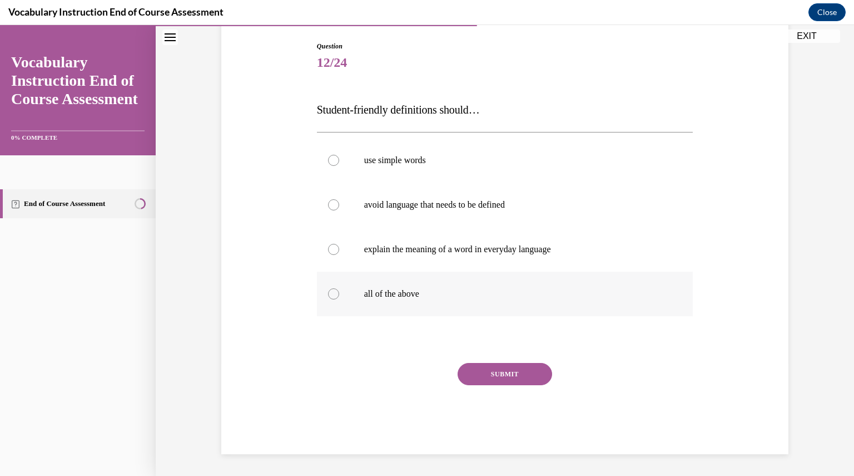
click at [329, 293] on div at bounding box center [333, 293] width 11 height 11
click at [329, 293] on input "all of the above" at bounding box center [333, 293] width 11 height 11
radio input "true"
click at [509, 379] on button "SUBMIT" at bounding box center [505, 374] width 95 height 22
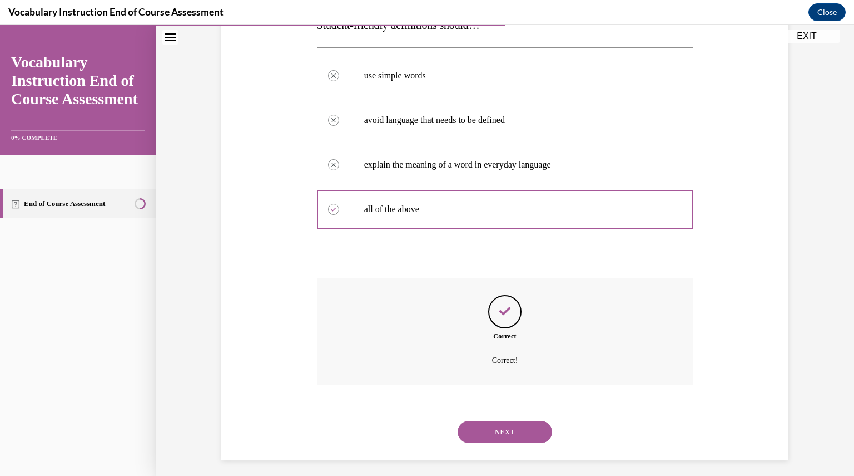
scroll to position [204, 0]
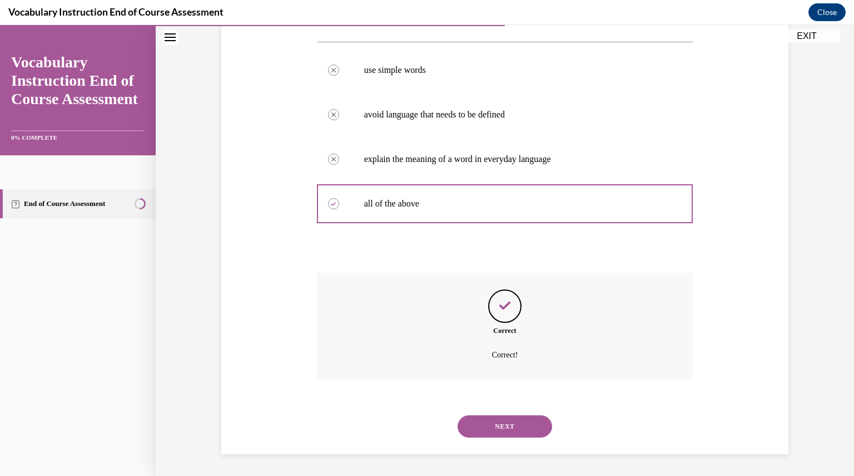
click at [507, 422] on button "NEXT" at bounding box center [505, 426] width 95 height 22
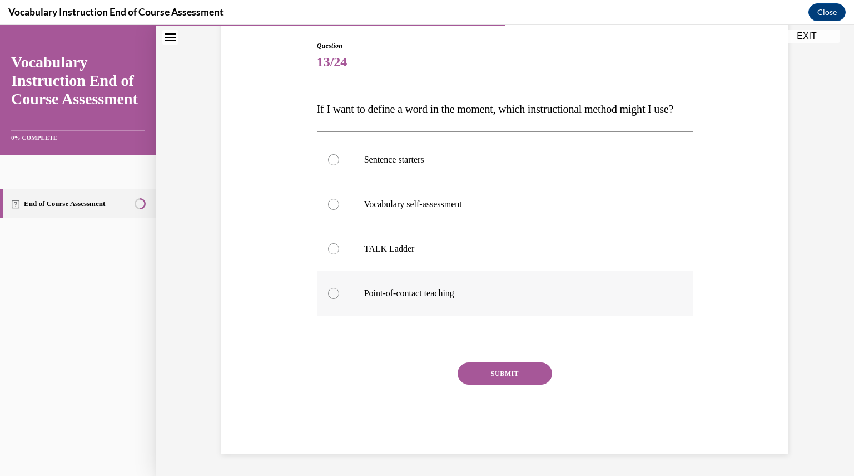
click at [330, 299] on div at bounding box center [333, 293] width 11 height 11
click at [330, 299] on input "Point-of-contact teaching" at bounding box center [333, 293] width 11 height 11
radio input "true"
click at [500, 377] on button "SUBMIT" at bounding box center [505, 373] width 95 height 22
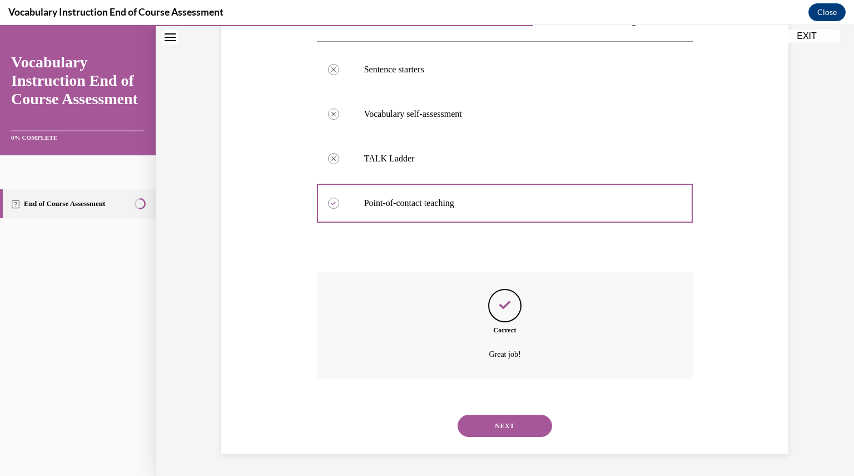
scroll to position [226, 0]
click at [508, 427] on button "NEXT" at bounding box center [505, 425] width 95 height 22
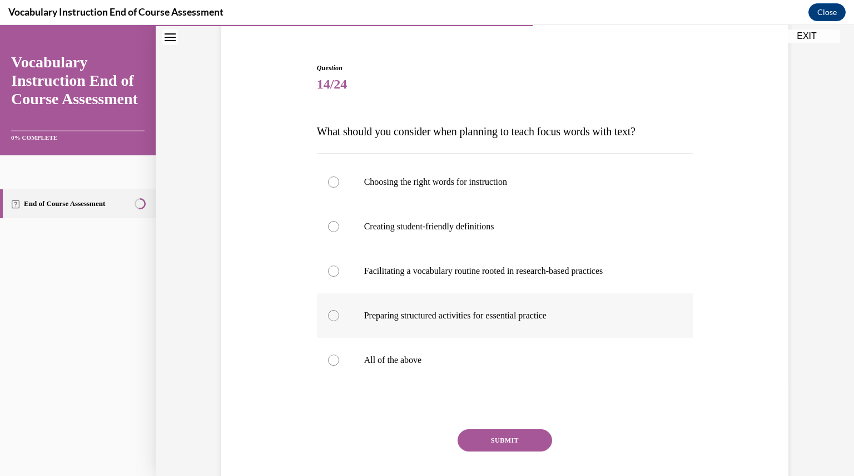
scroll to position [111, 0]
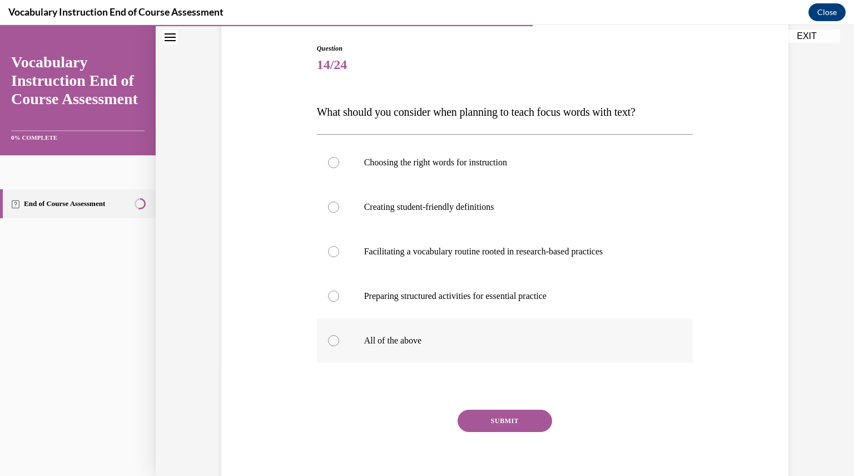
click at [332, 338] on div at bounding box center [333, 340] width 11 height 11
click at [332, 338] on input "All of the above" at bounding box center [333, 340] width 11 height 11
radio input "true"
click at [517, 416] on button "SUBMIT" at bounding box center [505, 420] width 95 height 22
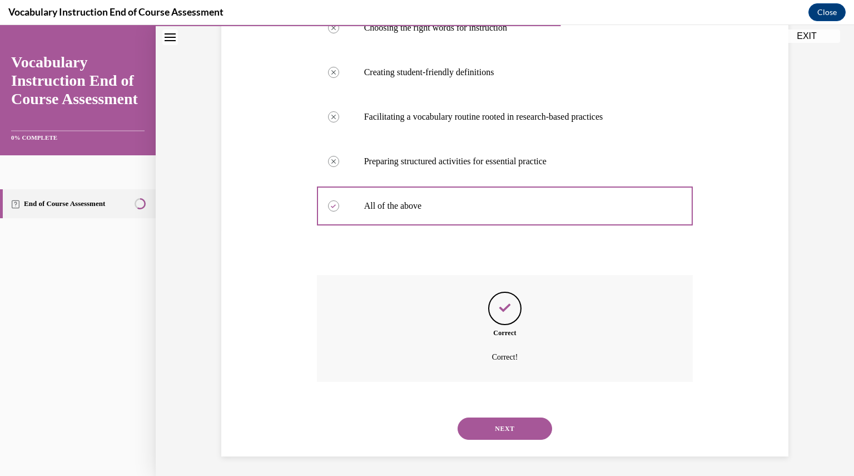
scroll to position [248, 0]
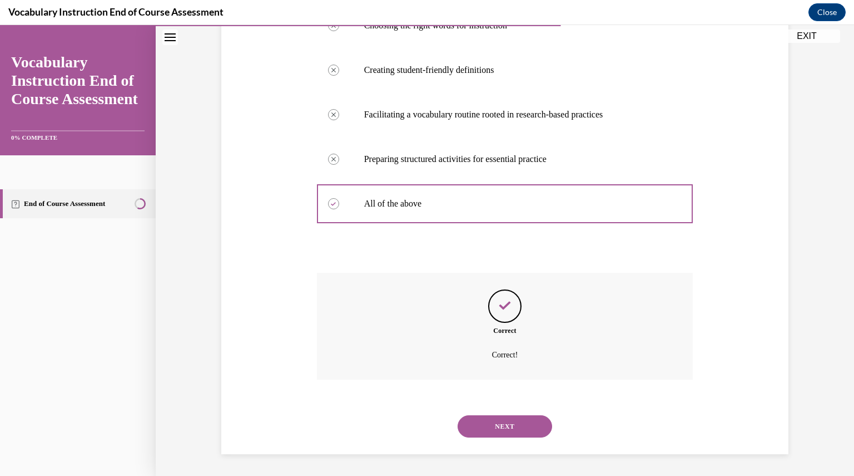
click at [507, 419] on button "NEXT" at bounding box center [505, 426] width 95 height 22
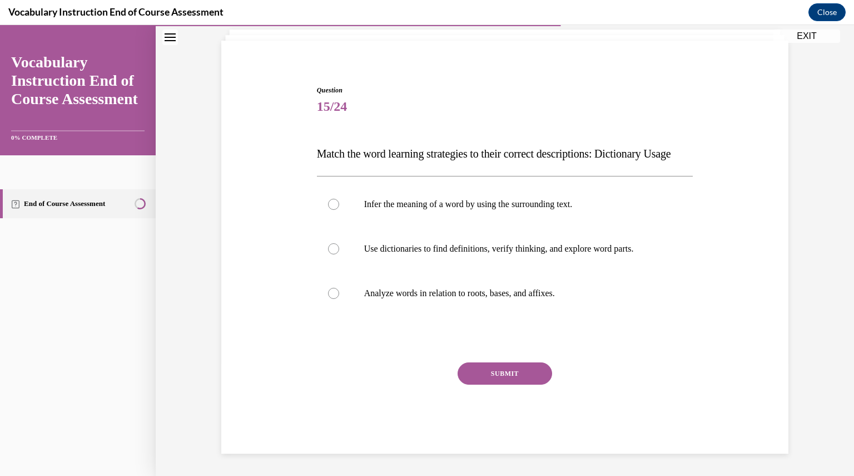
scroll to position [91, 0]
click at [333, 247] on div at bounding box center [333, 248] width 11 height 11
click at [333, 247] on input "Use dictionaries to find definitions, verify thinking, and explore word parts." at bounding box center [333, 248] width 11 height 11
radio input "true"
click at [485, 373] on button "SUBMIT" at bounding box center [505, 373] width 95 height 22
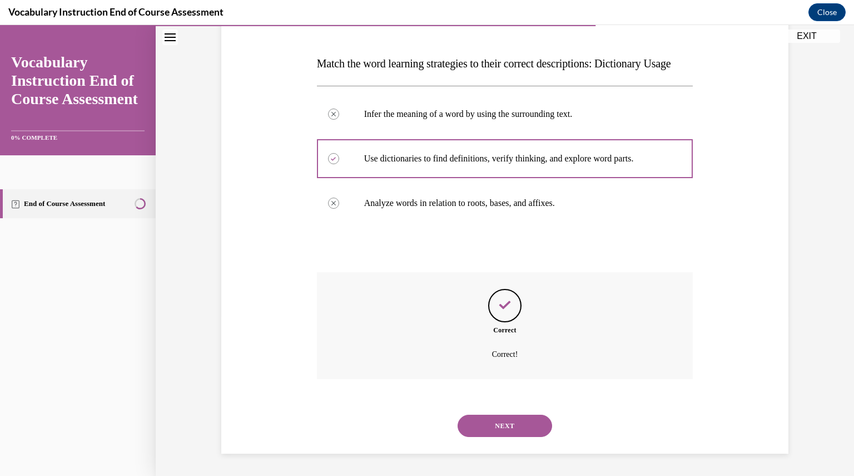
scroll to position [181, 0]
click at [513, 425] on button "NEXT" at bounding box center [505, 425] width 95 height 22
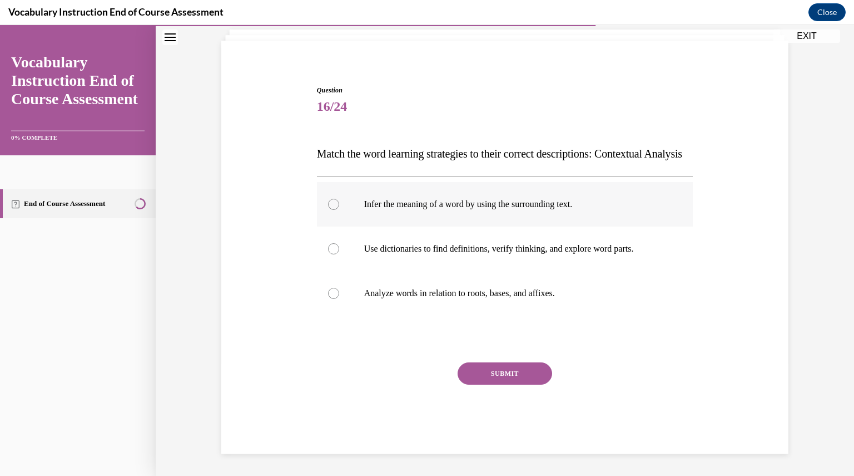
click at [329, 204] on div at bounding box center [333, 204] width 11 height 11
click at [329, 204] on input "Infer the meaning of a word by using the surrounding text." at bounding box center [333, 204] width 11 height 11
radio input "true"
click at [517, 371] on button "SUBMIT" at bounding box center [505, 373] width 95 height 22
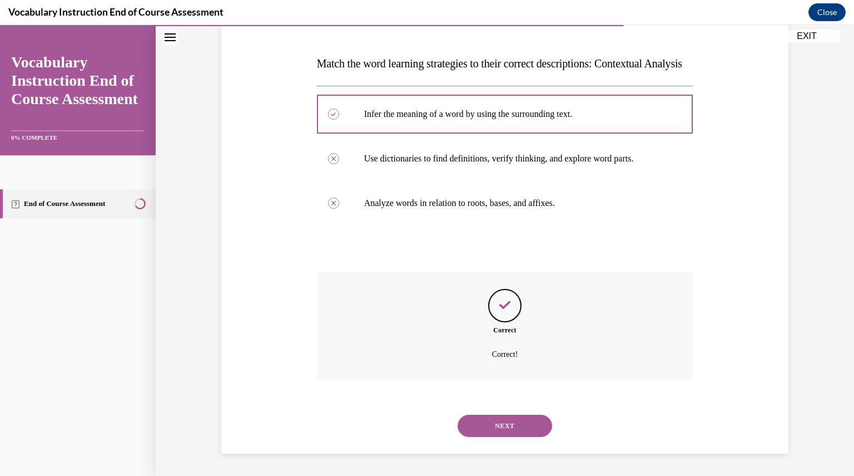
scroll to position [181, 0]
click at [511, 423] on button "NEXT" at bounding box center [505, 425] width 95 height 22
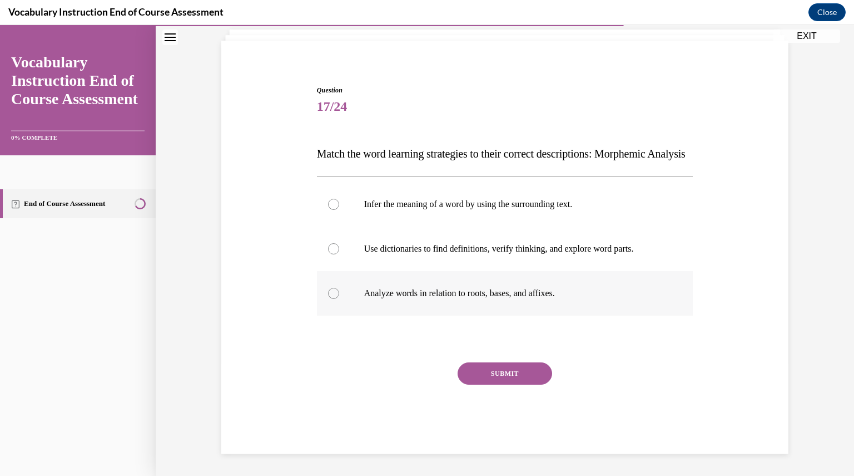
click at [327, 299] on label "Analyze words in relation to roots, bases, and affixes." at bounding box center [505, 293] width 377 height 44
click at [328, 299] on input "Analyze words in relation to roots, bases, and affixes." at bounding box center [333, 293] width 11 height 11
radio input "true"
click at [476, 375] on button "SUBMIT" at bounding box center [505, 373] width 95 height 22
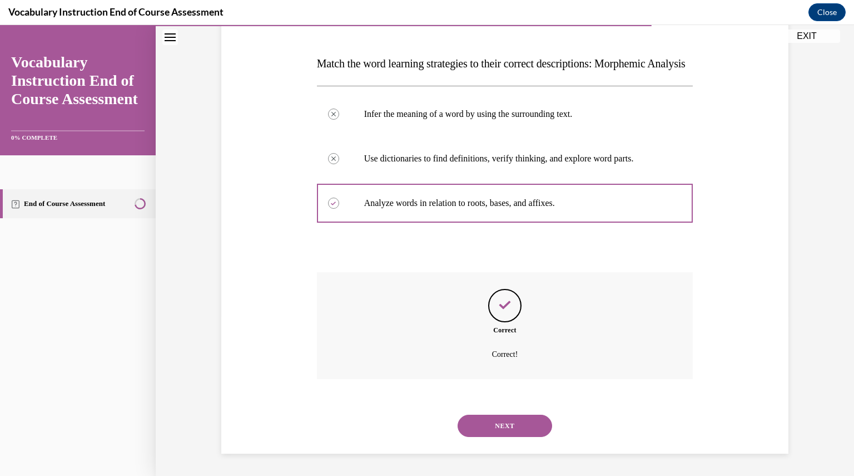
scroll to position [181, 0]
click at [512, 424] on button "NEXT" at bounding box center [505, 425] width 95 height 22
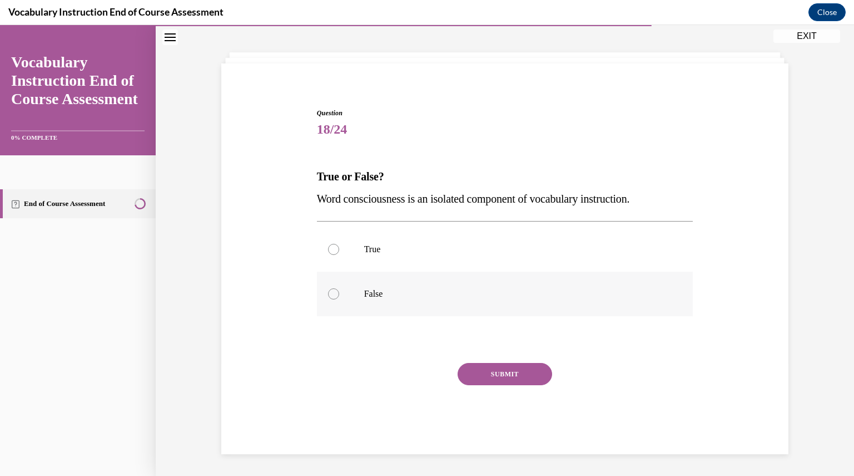
click at [328, 293] on div at bounding box center [333, 293] width 11 height 11
click at [328, 293] on input "False" at bounding box center [333, 293] width 11 height 11
radio input "true"
click at [483, 370] on button "SUBMIT" at bounding box center [505, 374] width 95 height 22
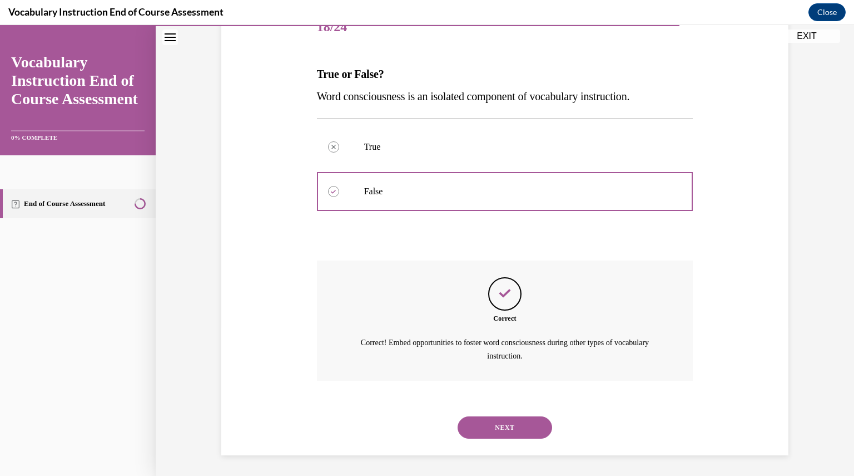
scroll to position [150, 0]
click at [492, 427] on button "NEXT" at bounding box center [505, 426] width 95 height 22
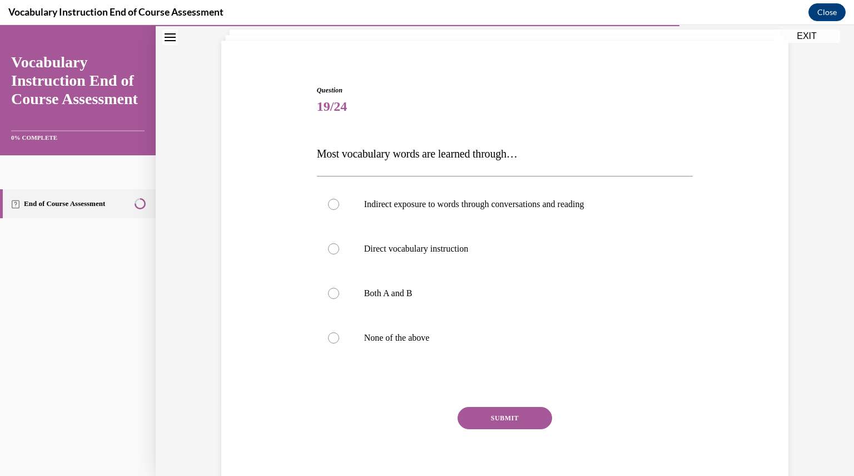
scroll to position [71, 0]
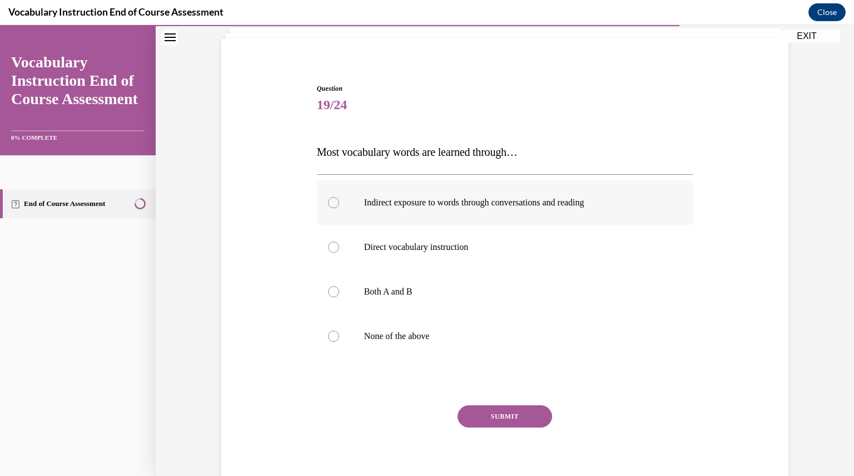
click at [328, 203] on div at bounding box center [333, 202] width 11 height 11
click at [328, 203] on input "Indirect exposure to words through conversations and reading" at bounding box center [333, 202] width 11 height 11
radio input "true"
click at [492, 413] on button "SUBMIT" at bounding box center [505, 416] width 95 height 22
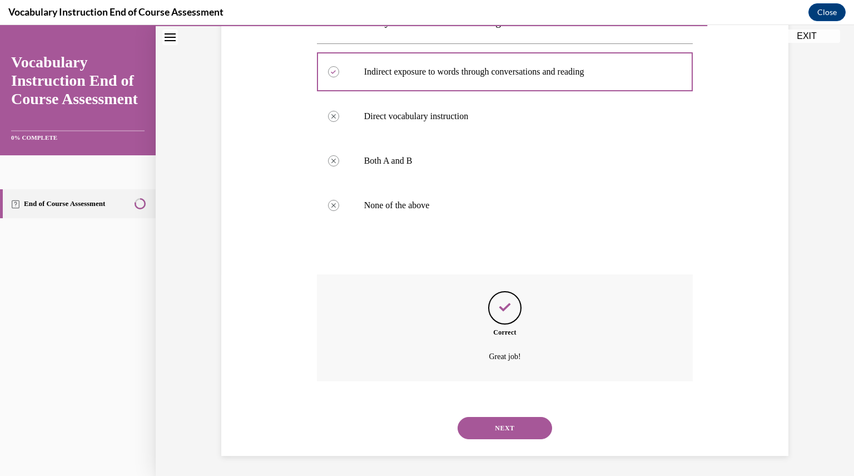
scroll to position [204, 0]
click at [495, 422] on button "NEXT" at bounding box center [505, 426] width 95 height 22
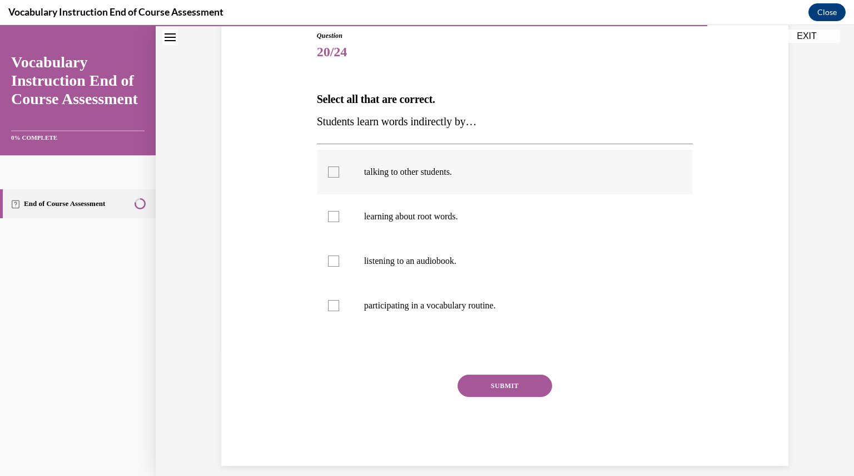
click at [329, 171] on div at bounding box center [333, 171] width 11 height 11
click at [329, 171] on input "talking to other students." at bounding box center [333, 171] width 11 height 11
checkbox input "true"
click at [328, 214] on div at bounding box center [333, 216] width 11 height 11
click at [328, 214] on input "learning about root words." at bounding box center [333, 216] width 11 height 11
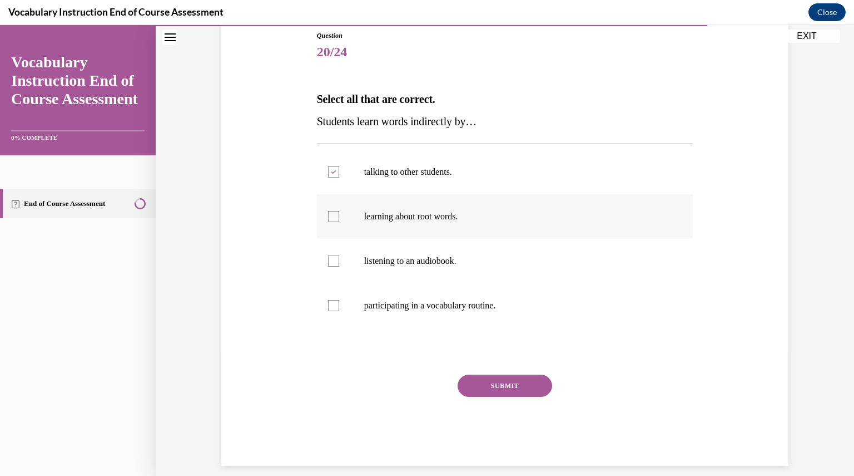
checkbox input "true"
click at [328, 261] on div at bounding box center [333, 260] width 11 height 11
click at [328, 261] on input "listening to an audiobook." at bounding box center [333, 260] width 11 height 11
checkbox input "true"
click at [486, 387] on button "SUBMIT" at bounding box center [505, 385] width 95 height 22
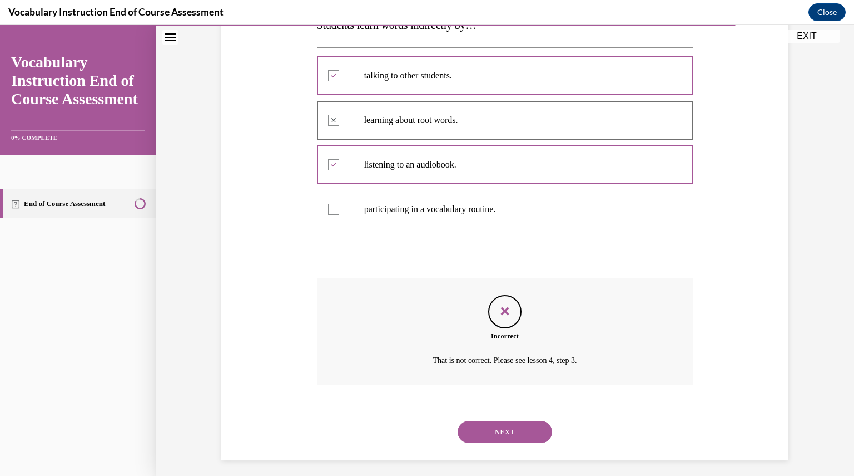
scroll to position [226, 0]
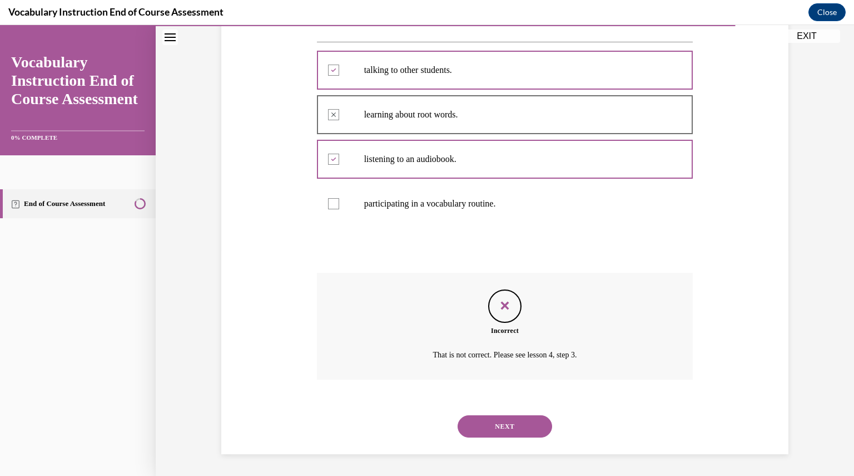
click at [513, 420] on button "NEXT" at bounding box center [505, 426] width 95 height 22
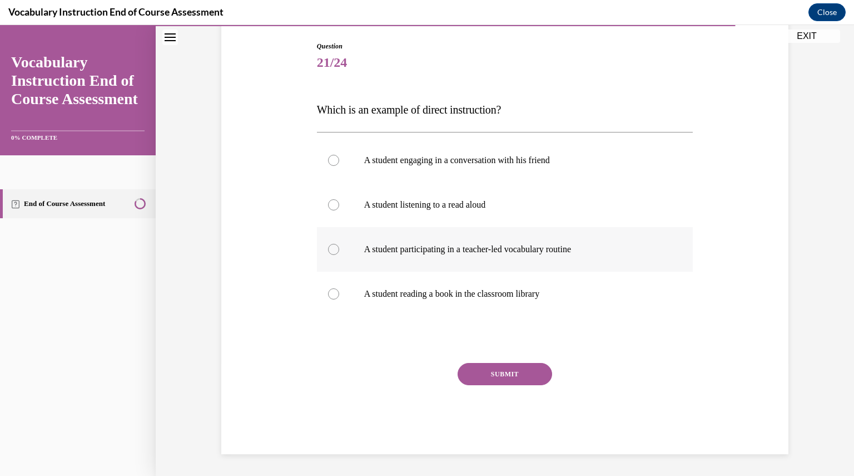
click at [329, 249] on div at bounding box center [333, 249] width 11 height 11
click at [329, 249] on input "A student participating in a teacher-led vocabulary routine" at bounding box center [333, 249] width 11 height 11
radio input "true"
click at [500, 373] on button "SUBMIT" at bounding box center [505, 374] width 95 height 22
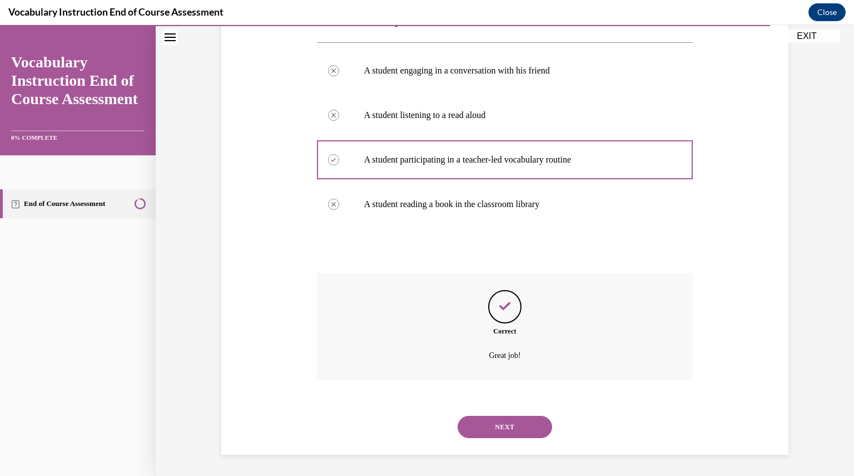
scroll to position [204, 0]
click at [493, 428] on button "NEXT" at bounding box center [505, 426] width 95 height 22
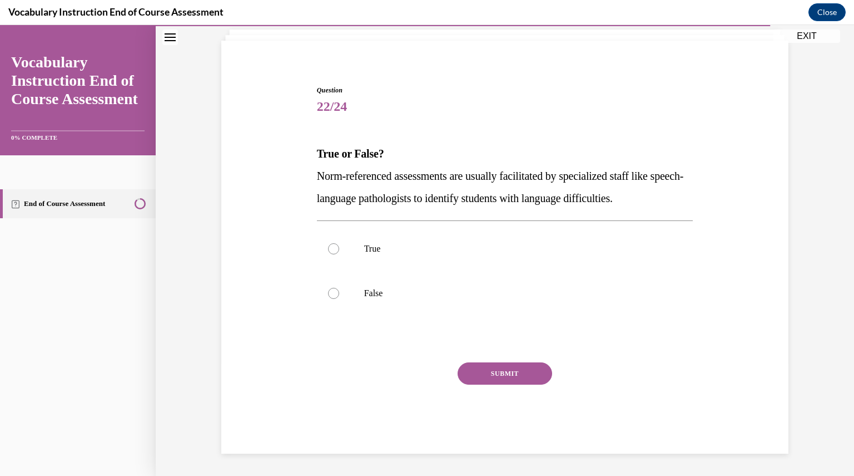
scroll to position [69, 0]
drag, startPoint x: 328, startPoint y: 246, endPoint x: 455, endPoint y: 328, distance: 150.6
click at [328, 246] on div at bounding box center [333, 249] width 11 height 11
click at [328, 246] on input "True" at bounding box center [333, 249] width 11 height 11
radio input "true"
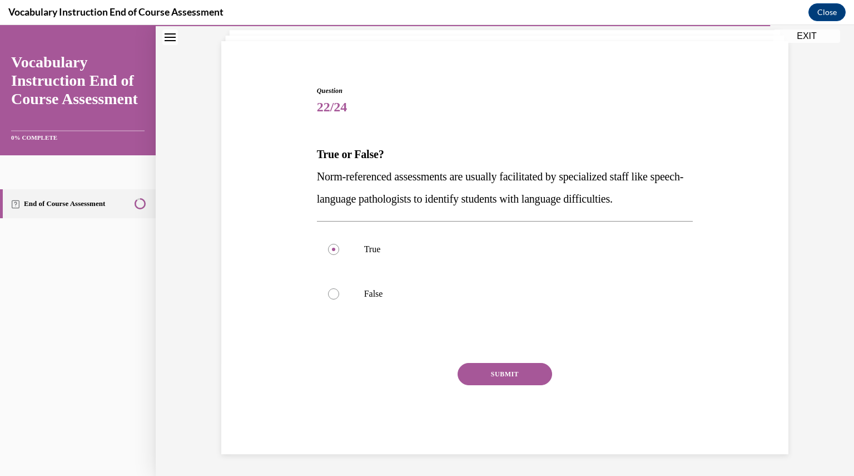
click at [495, 373] on button "SUBMIT" at bounding box center [505, 374] width 95 height 22
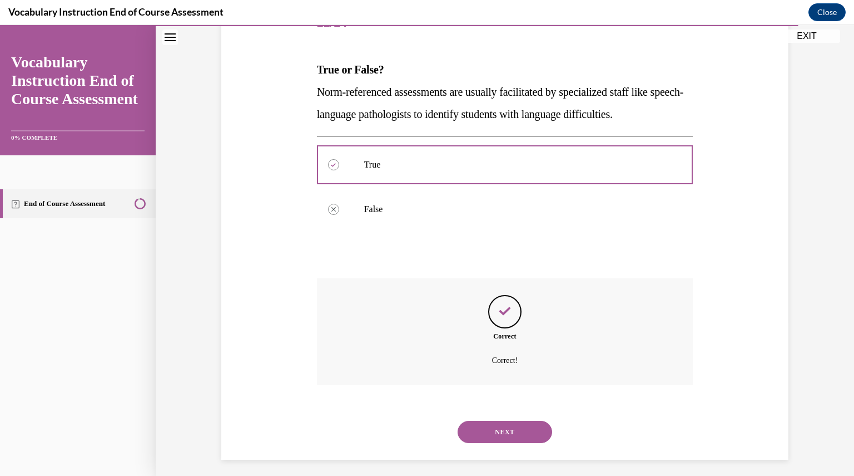
scroll to position [159, 0]
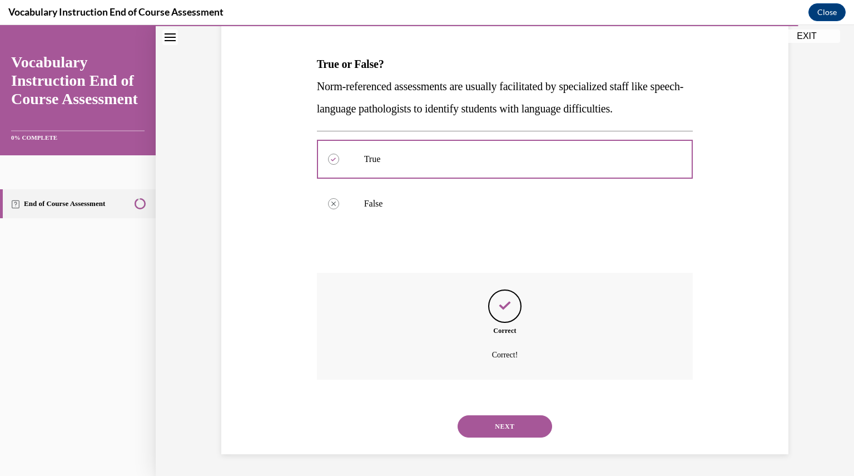
click at [494, 425] on button "NEXT" at bounding box center [505, 426] width 95 height 22
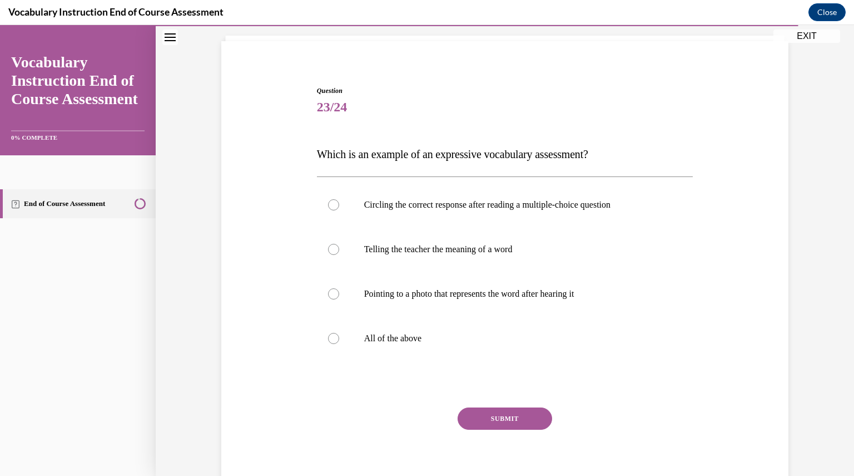
scroll to position [71, 0]
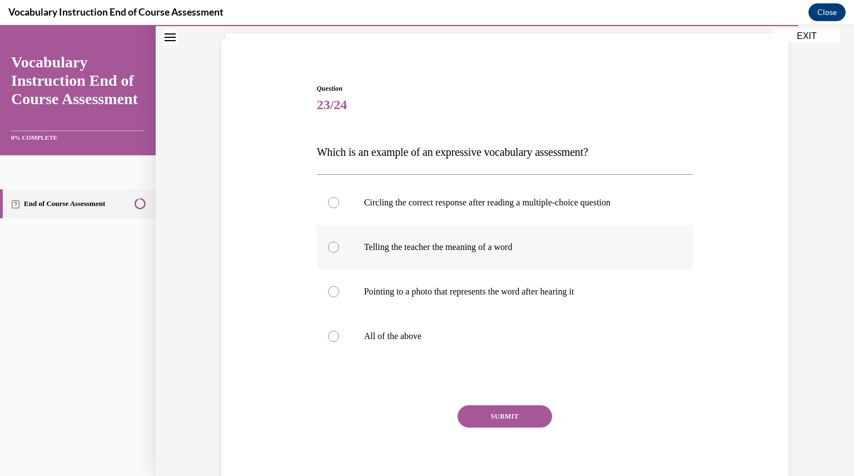
click at [334, 245] on div at bounding box center [333, 246] width 11 height 11
click at [334, 245] on input "Telling the teacher the meaning of a word" at bounding box center [333, 246] width 11 height 11
radio input "true"
click at [507, 413] on button "SUBMIT" at bounding box center [505, 416] width 95 height 22
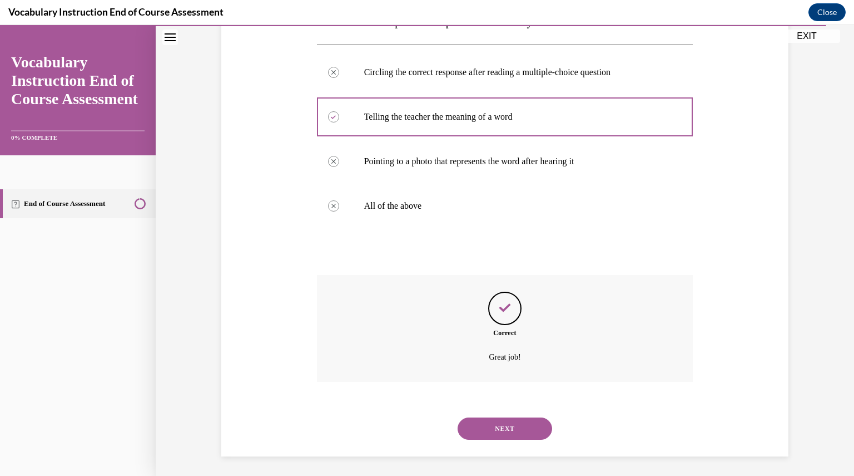
scroll to position [204, 0]
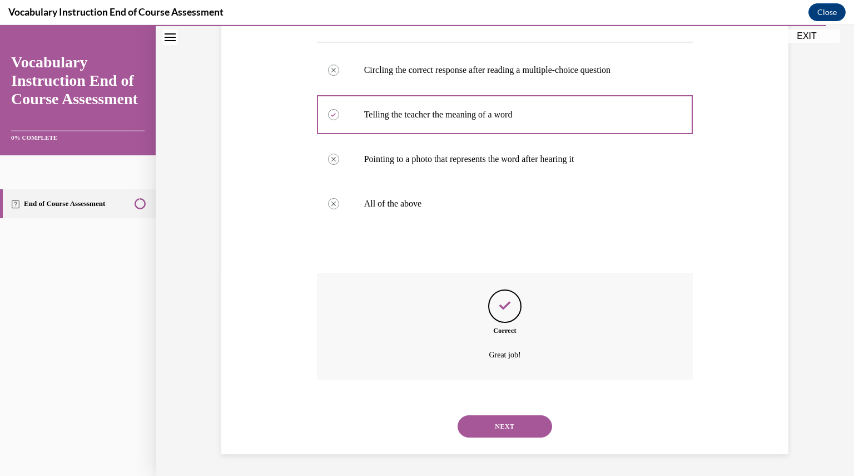
click at [504, 420] on button "NEXT" at bounding box center [505, 426] width 95 height 22
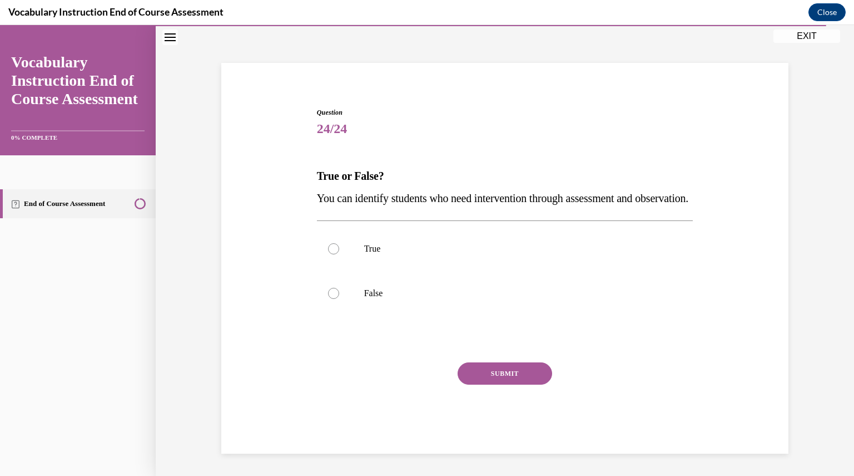
scroll to position [69, 0]
drag, startPoint x: 330, startPoint y: 249, endPoint x: 333, endPoint y: 255, distance: 6.5
click at [330, 250] on div at bounding box center [333, 248] width 11 height 11
click at [330, 250] on input "True" at bounding box center [333, 248] width 11 height 11
radio input "true"
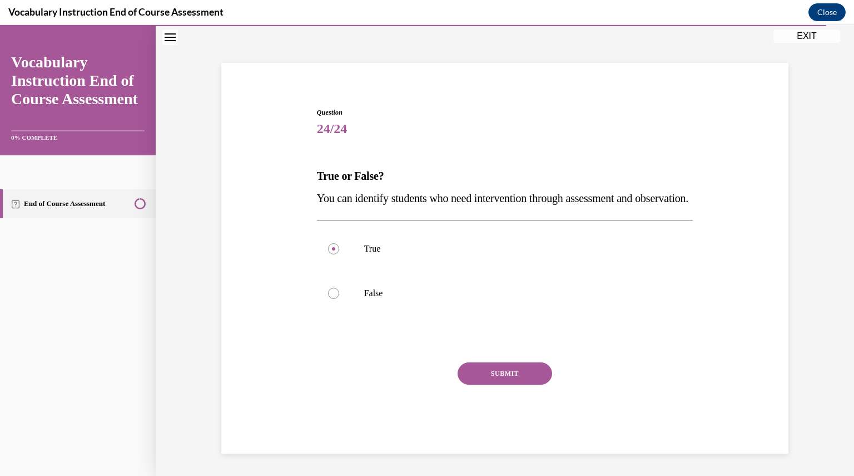
click at [491, 365] on button "SUBMIT" at bounding box center [505, 373] width 95 height 22
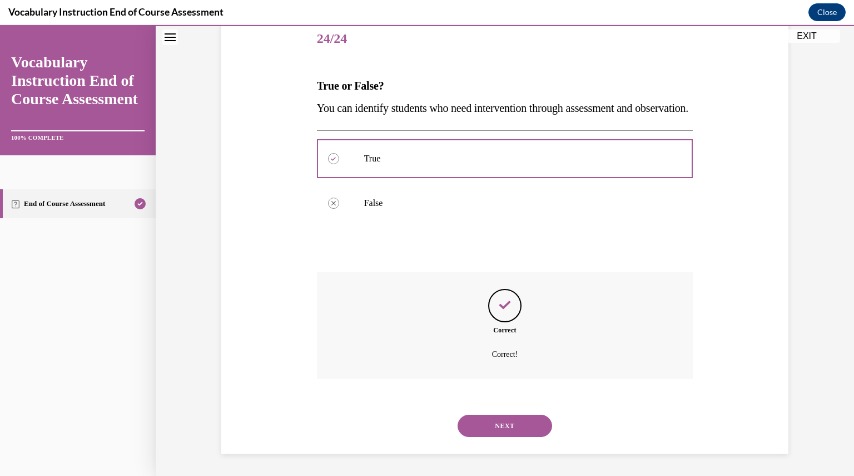
scroll to position [159, 0]
click at [499, 425] on button "NEXT" at bounding box center [505, 425] width 95 height 22
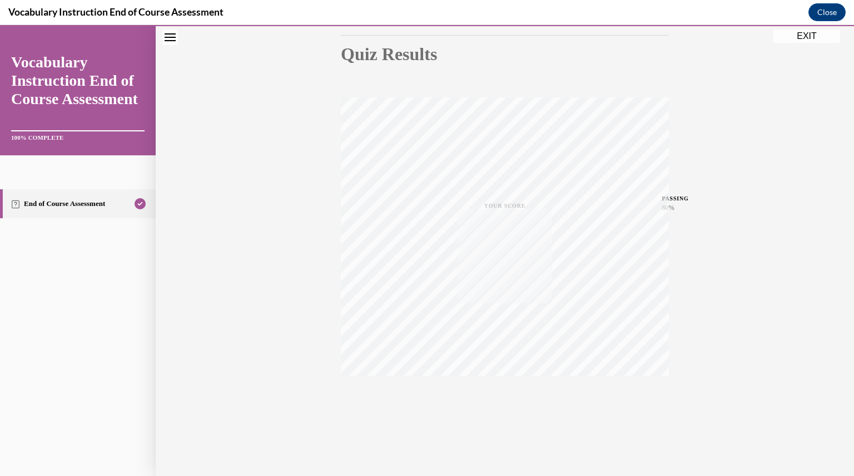
scroll to position [119, 0]
click at [810, 41] on button "EXIT" at bounding box center [807, 35] width 67 height 13
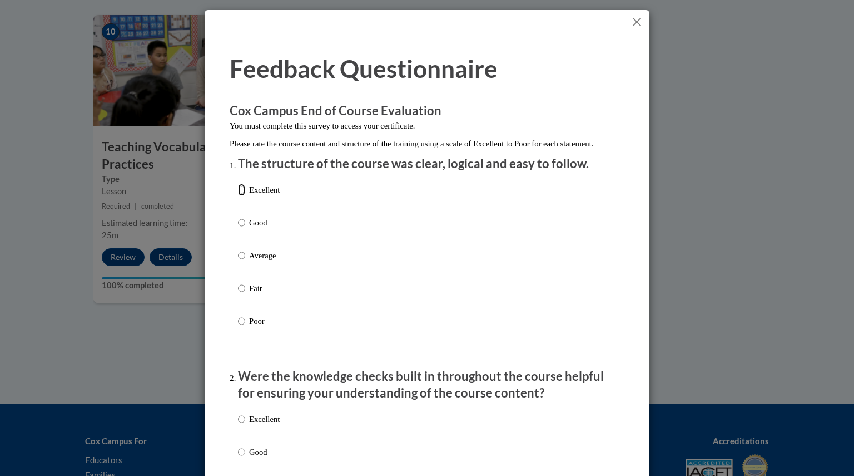
click at [239, 196] on input "Excellent" at bounding box center [241, 190] width 7 height 12
radio input "true"
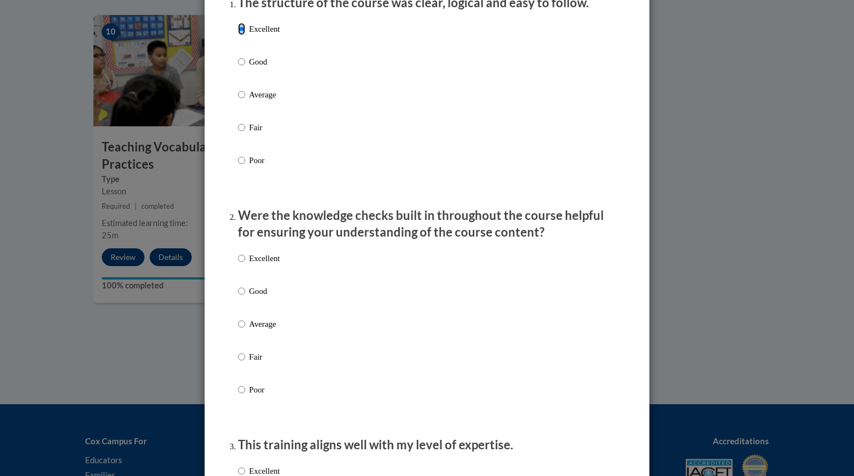
scroll to position [167, 0]
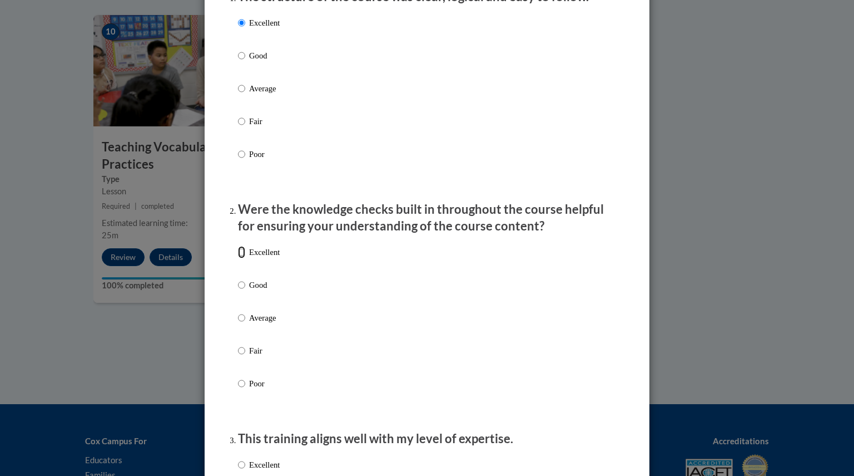
click at [238, 258] on input "Excellent" at bounding box center [241, 252] width 7 height 12
radio input "true"
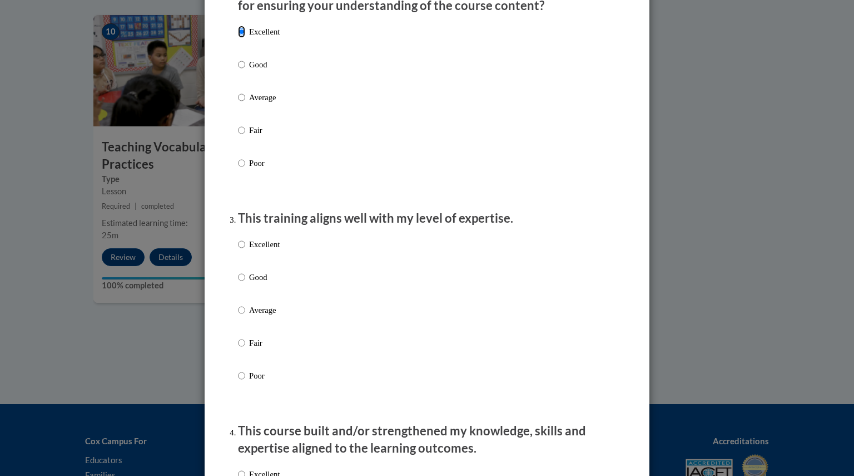
scroll to position [389, 0]
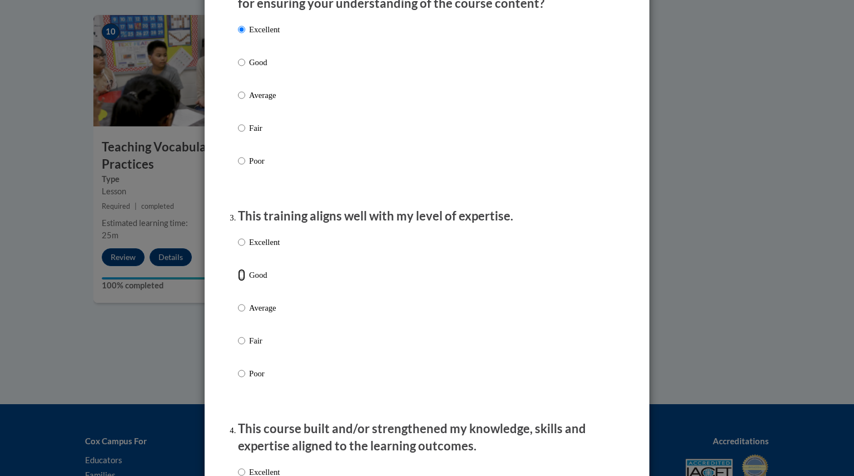
click at [238, 281] on input "Good" at bounding box center [241, 275] width 7 height 12
radio input "true"
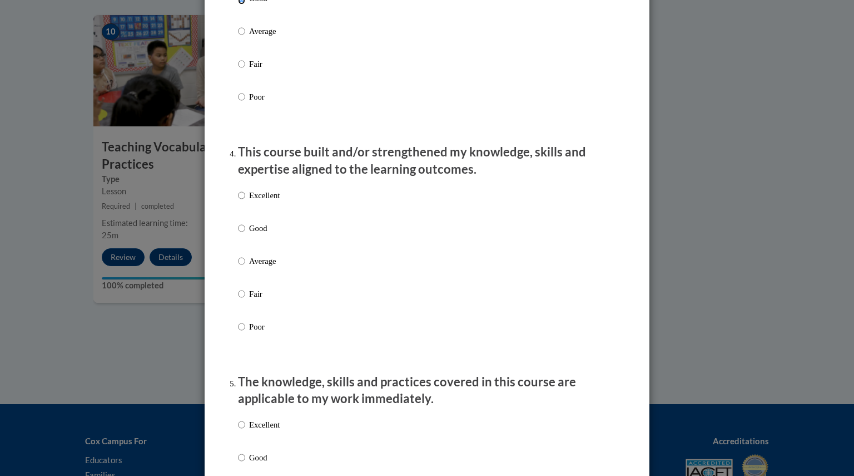
scroll to position [667, 0]
click at [238, 200] on input "Excellent" at bounding box center [241, 193] width 7 height 12
radio input "true"
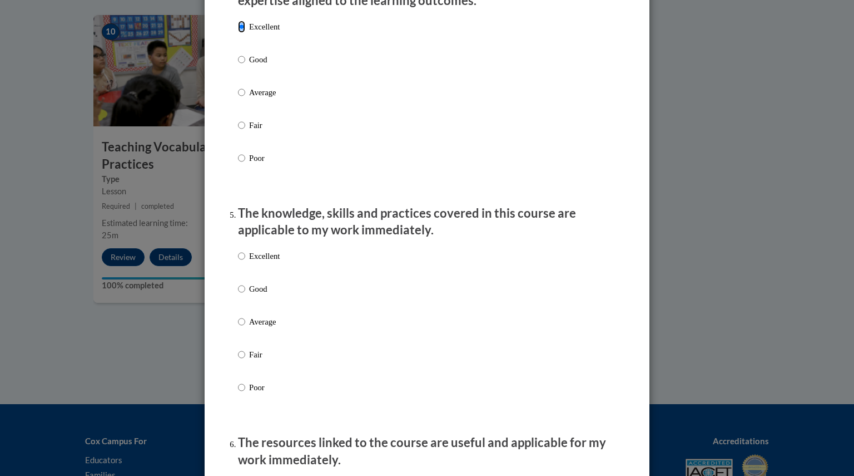
scroll to position [890, 0]
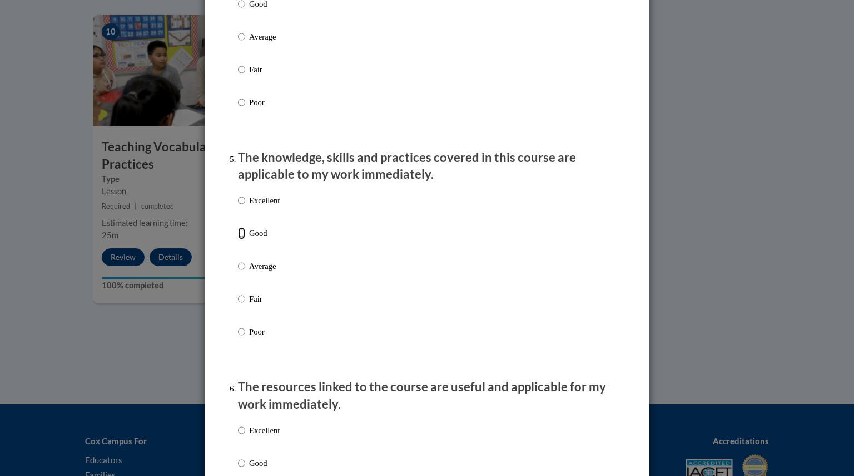
click at [238, 239] on input "Good" at bounding box center [241, 233] width 7 height 12
radio input "true"
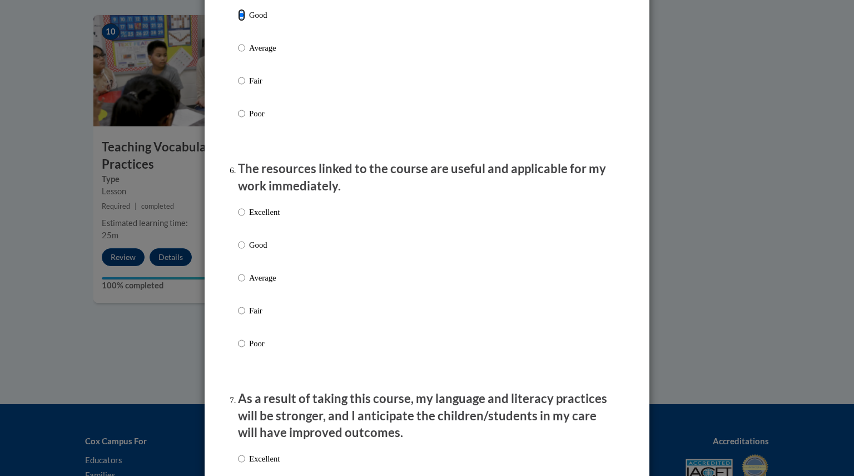
scroll to position [1168, 0]
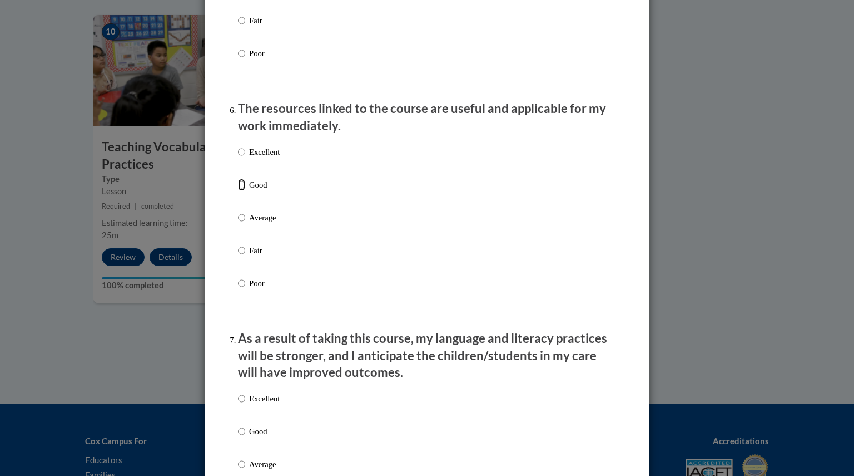
click at [238, 191] on input "Good" at bounding box center [241, 185] width 7 height 12
radio input "true"
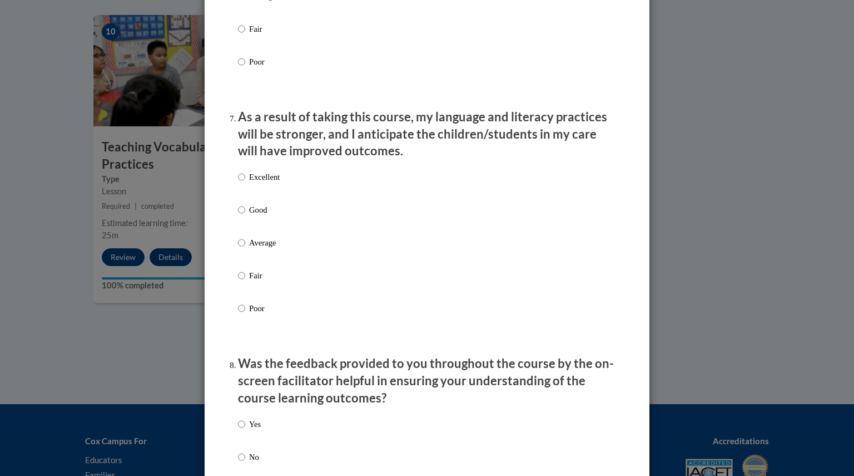
scroll to position [1390, 0]
click at [238, 215] on input "Good" at bounding box center [241, 208] width 7 height 12
radio input "true"
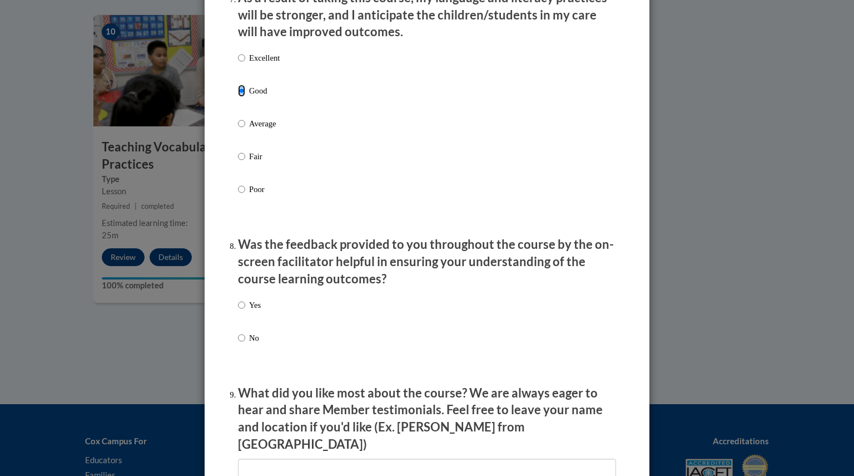
scroll to position [1557, 0]
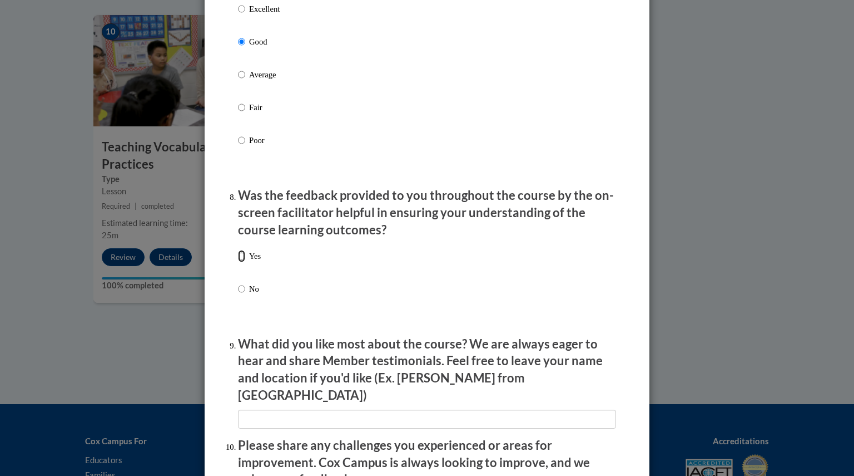
click at [238, 262] on input "Yes" at bounding box center [241, 256] width 7 height 12
radio input "true"
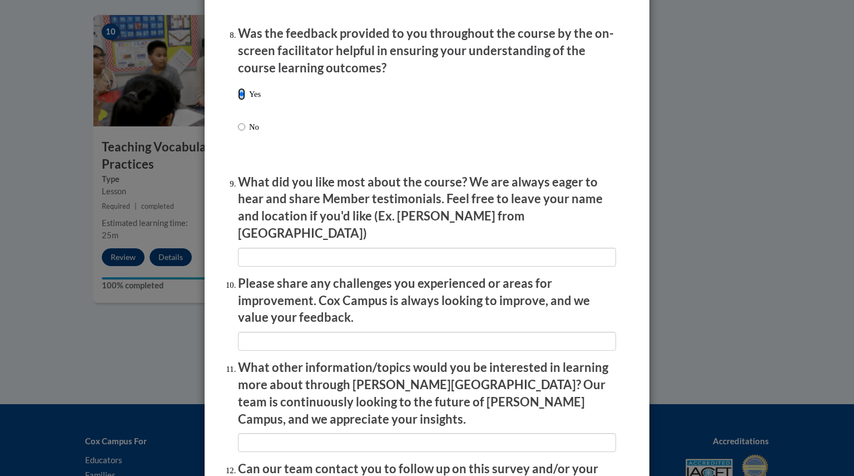
scroll to position [1724, 0]
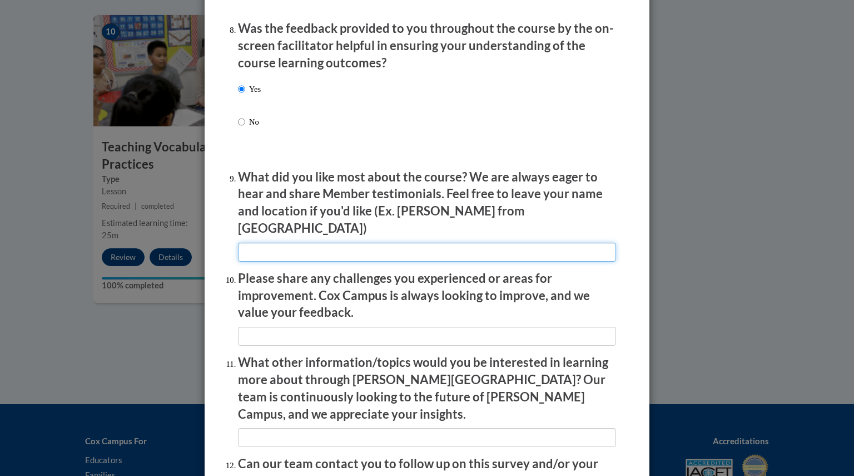
click at [356, 249] on input "textbox" at bounding box center [427, 251] width 378 height 19
type input "All of the classroom examples"
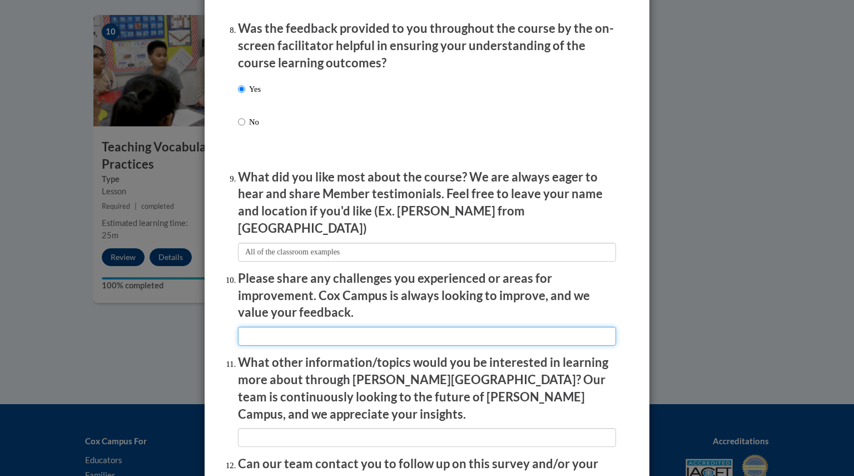
click at [329, 326] on input "textbox" at bounding box center [427, 335] width 378 height 19
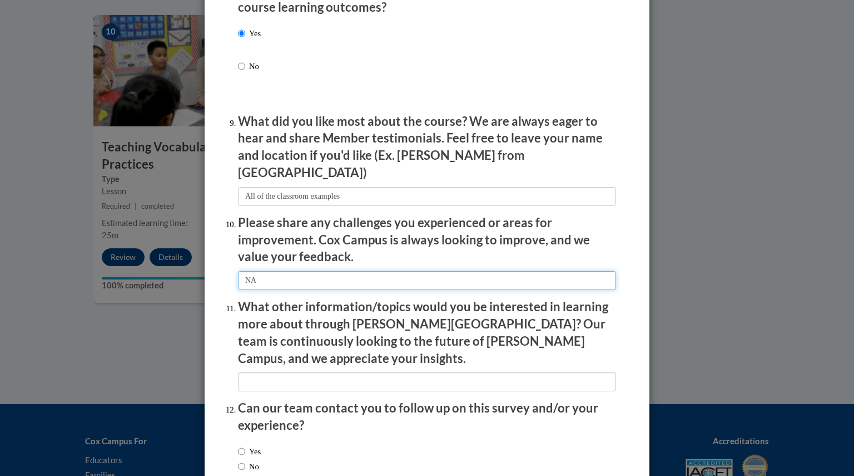
type input "NA"
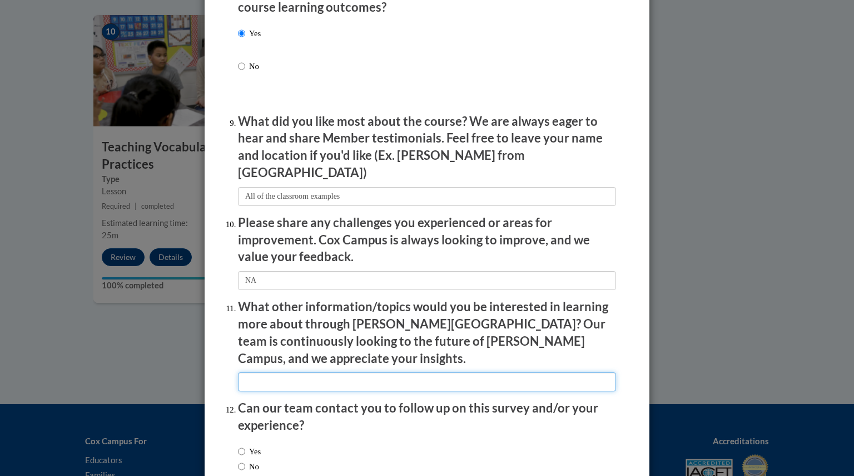
click at [276, 372] on input "textbox" at bounding box center [427, 381] width 378 height 19
type input "NA"
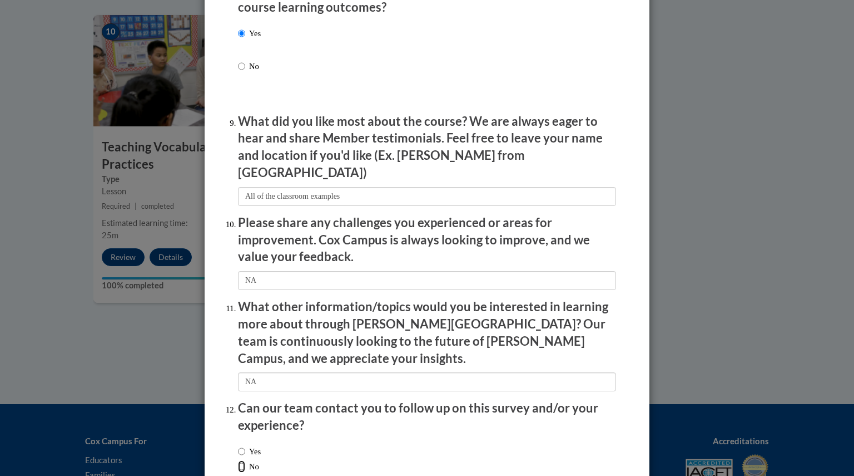
click at [238, 460] on input "No" at bounding box center [241, 466] width 7 height 12
radio input "true"
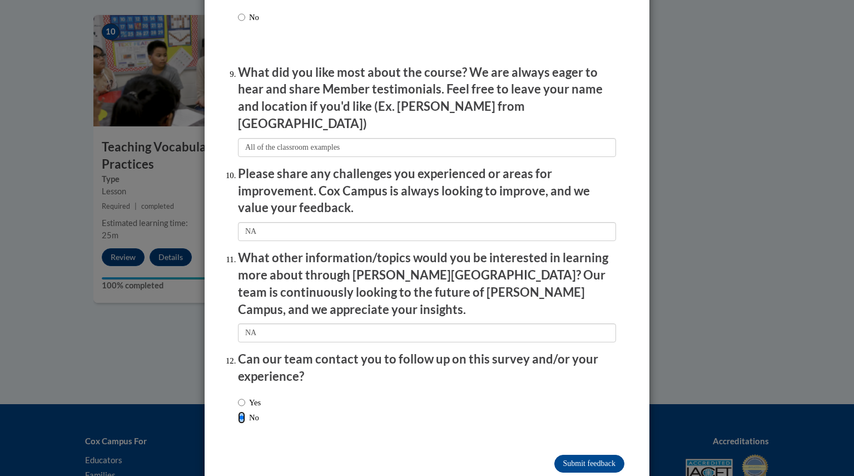
scroll to position [1837, 0]
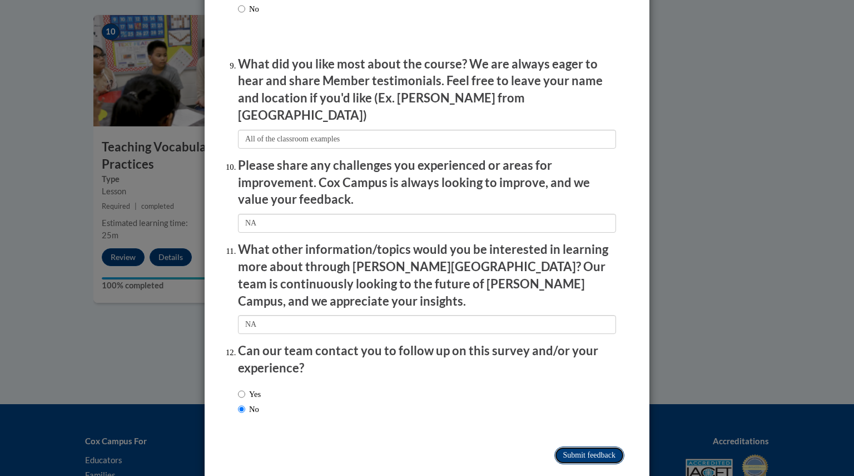
click at [602, 446] on input "Submit feedback" at bounding box center [590, 455] width 70 height 18
